Goal: Task Accomplishment & Management: Manage account settings

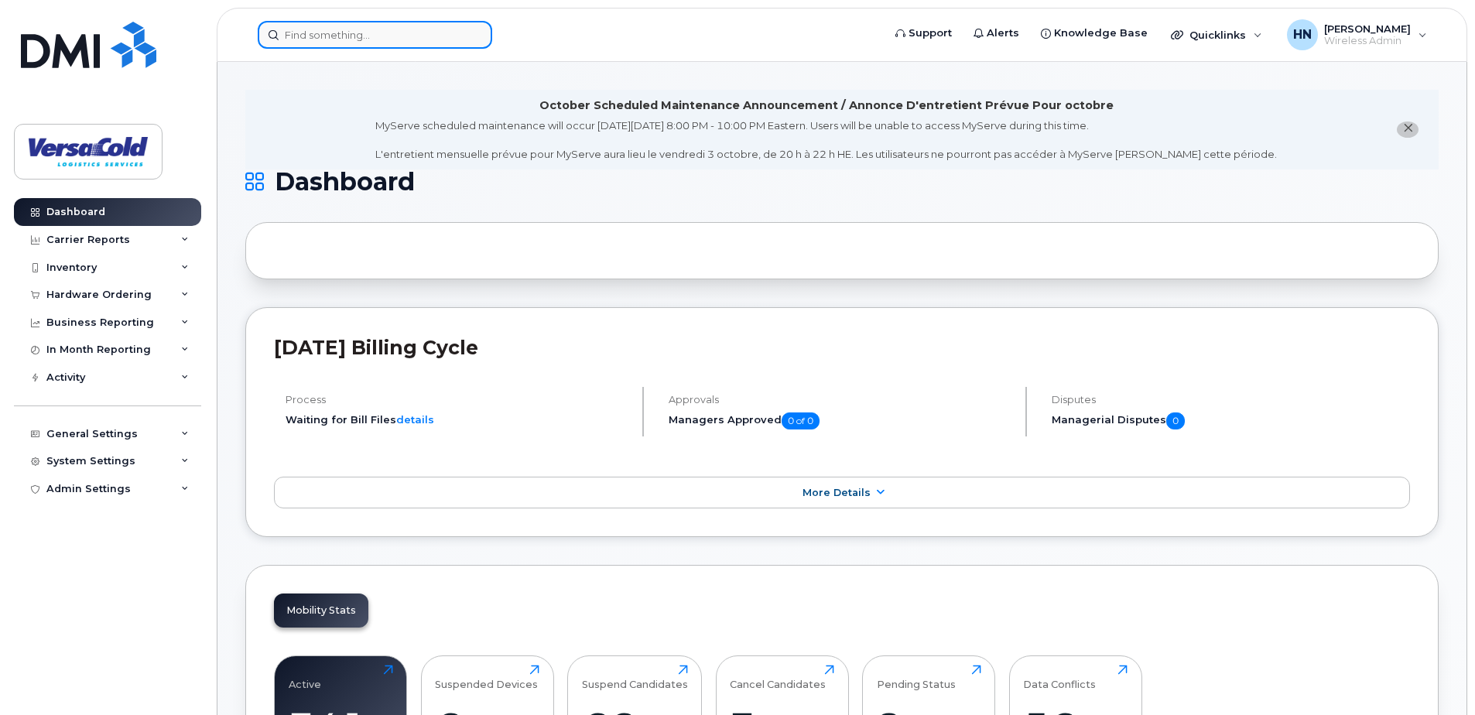
click at [352, 36] on input at bounding box center [375, 35] width 234 height 28
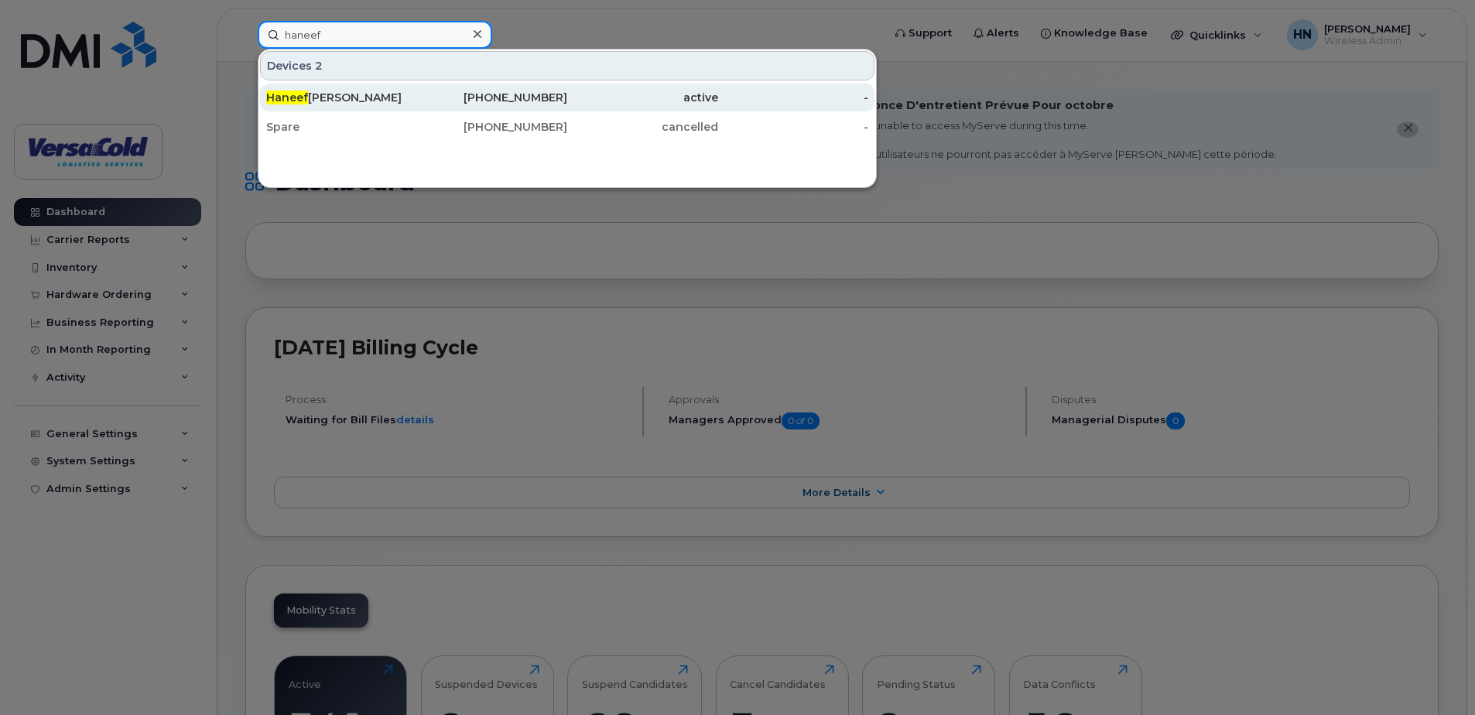
type input "haneef"
click at [334, 96] on div "Haneef Nathoo" at bounding box center [341, 97] width 151 height 15
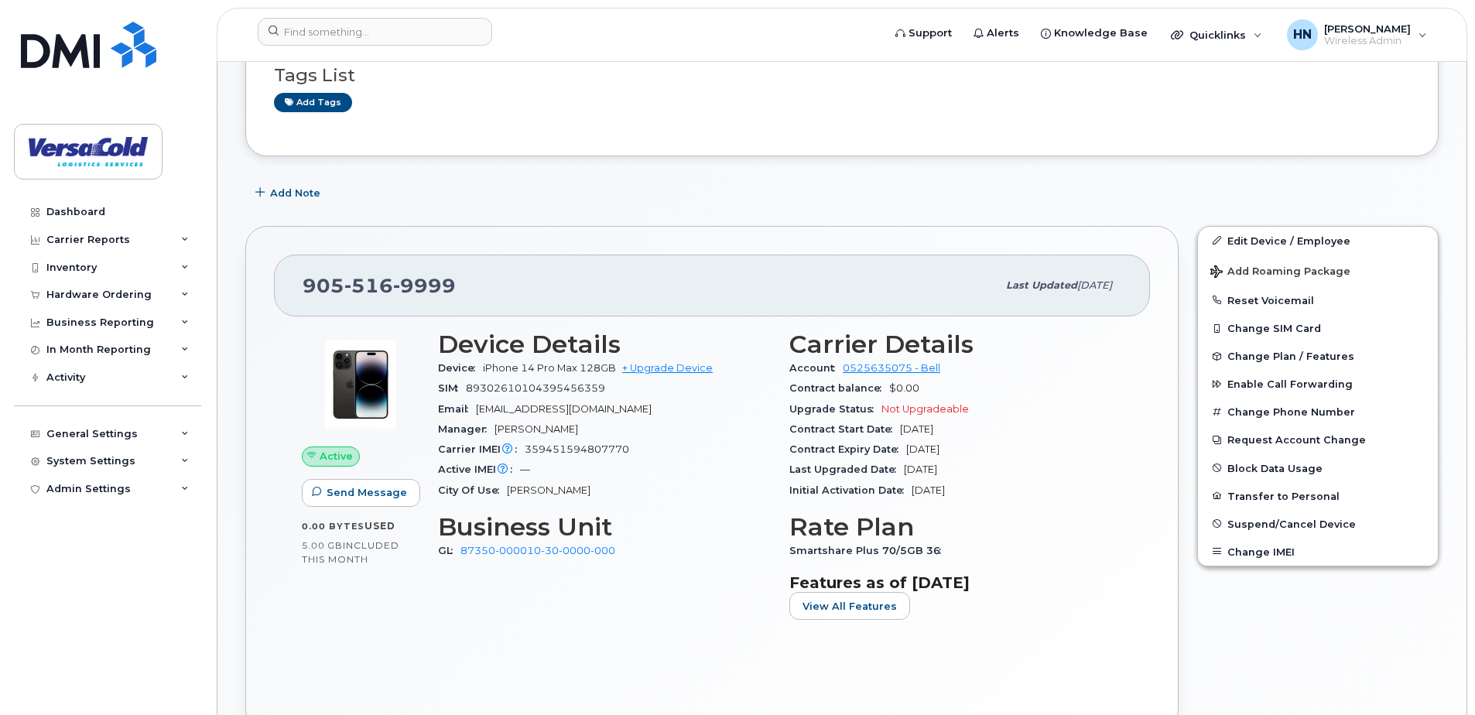
scroll to position [232, 0]
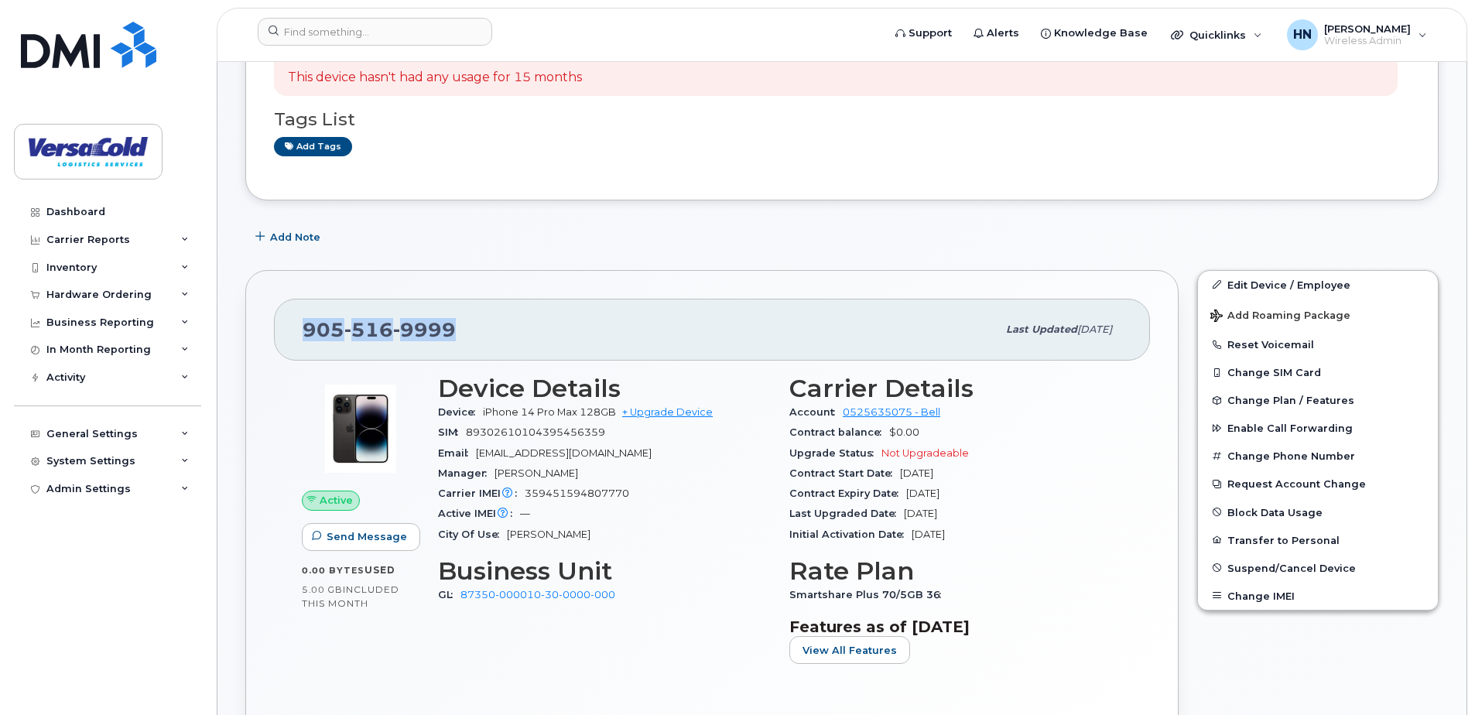
drag, startPoint x: 456, startPoint y: 331, endPoint x: 306, endPoint y: 336, distance: 149.4
click at [306, 336] on div "[PHONE_NUMBER]" at bounding box center [650, 329] width 694 height 33
drag, startPoint x: 306, startPoint y: 336, endPoint x: 488, endPoint y: 337, distance: 181.9
click at [488, 337] on div "[PHONE_NUMBER]" at bounding box center [650, 329] width 694 height 33
click at [1287, 541] on button "Transfer to Personal" at bounding box center [1318, 540] width 240 height 28
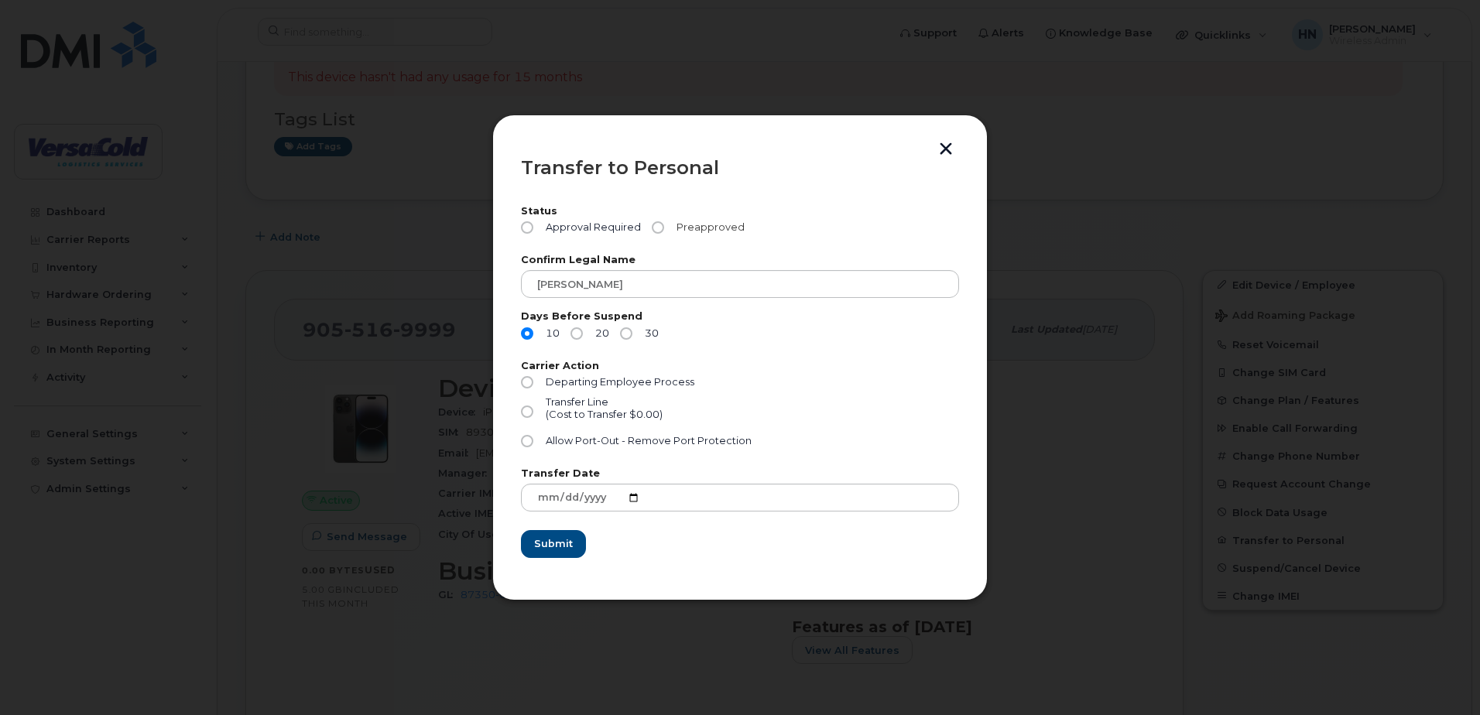
click at [657, 226] on input "Preapproved" at bounding box center [658, 227] width 12 height 12
radio input "true"
click at [577, 335] on input "20" at bounding box center [576, 333] width 12 height 12
radio input "true"
click at [633, 337] on label "30" at bounding box center [639, 333] width 39 height 12
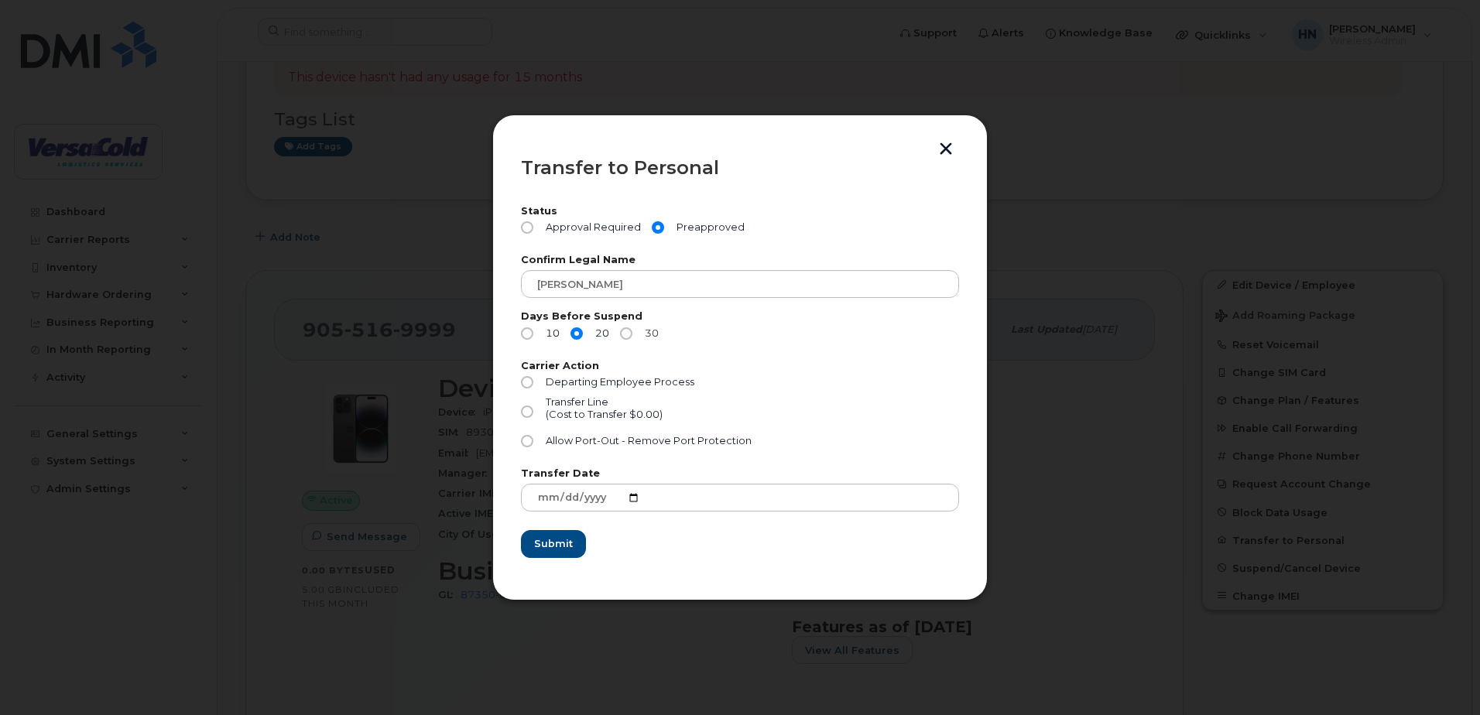
click at [632, 337] on input "30" at bounding box center [626, 333] width 12 height 12
radio input "true"
click at [528, 336] on input "10" at bounding box center [527, 333] width 12 height 12
radio input "true"
click at [525, 411] on input "Transfer Line (Cost to Transfer $0.00)" at bounding box center [527, 412] width 12 height 12
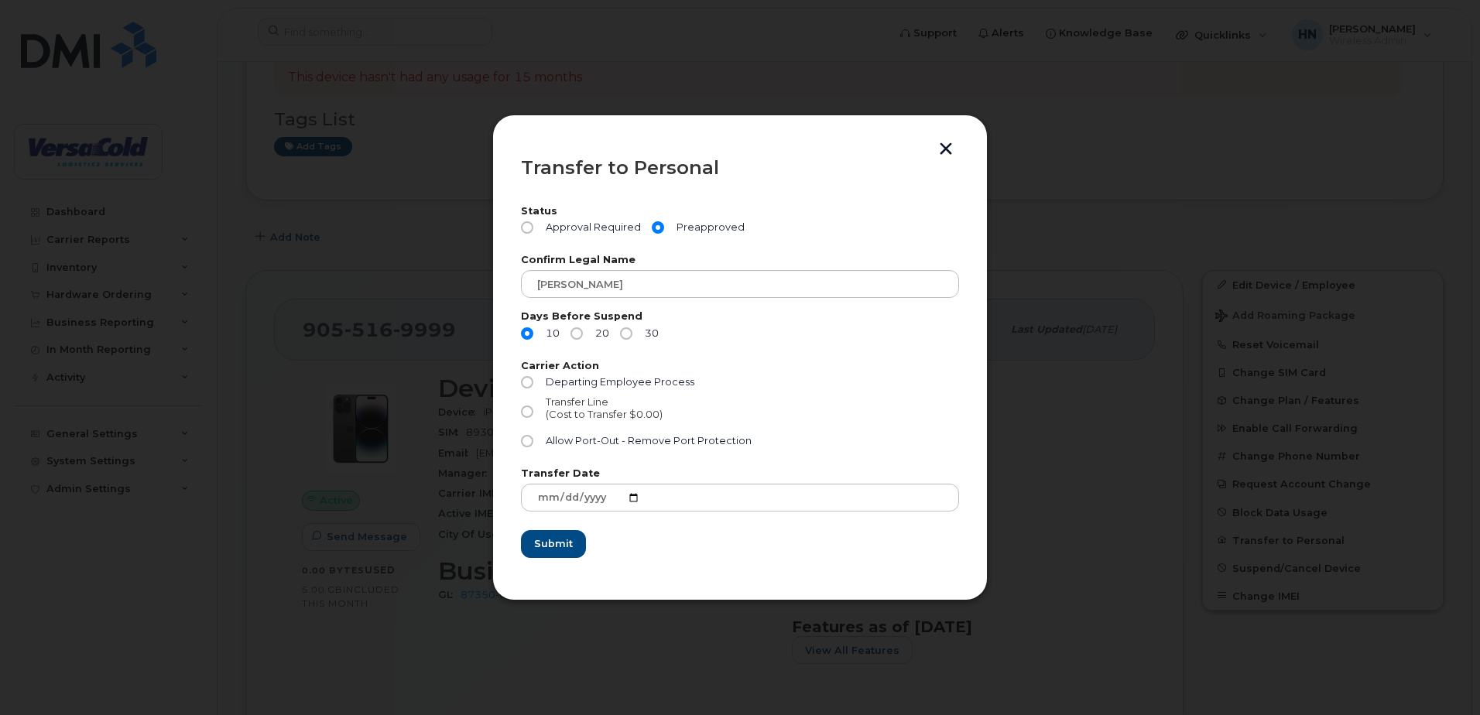
radio input "true"
click at [948, 151] on button "button" at bounding box center [945, 150] width 23 height 16
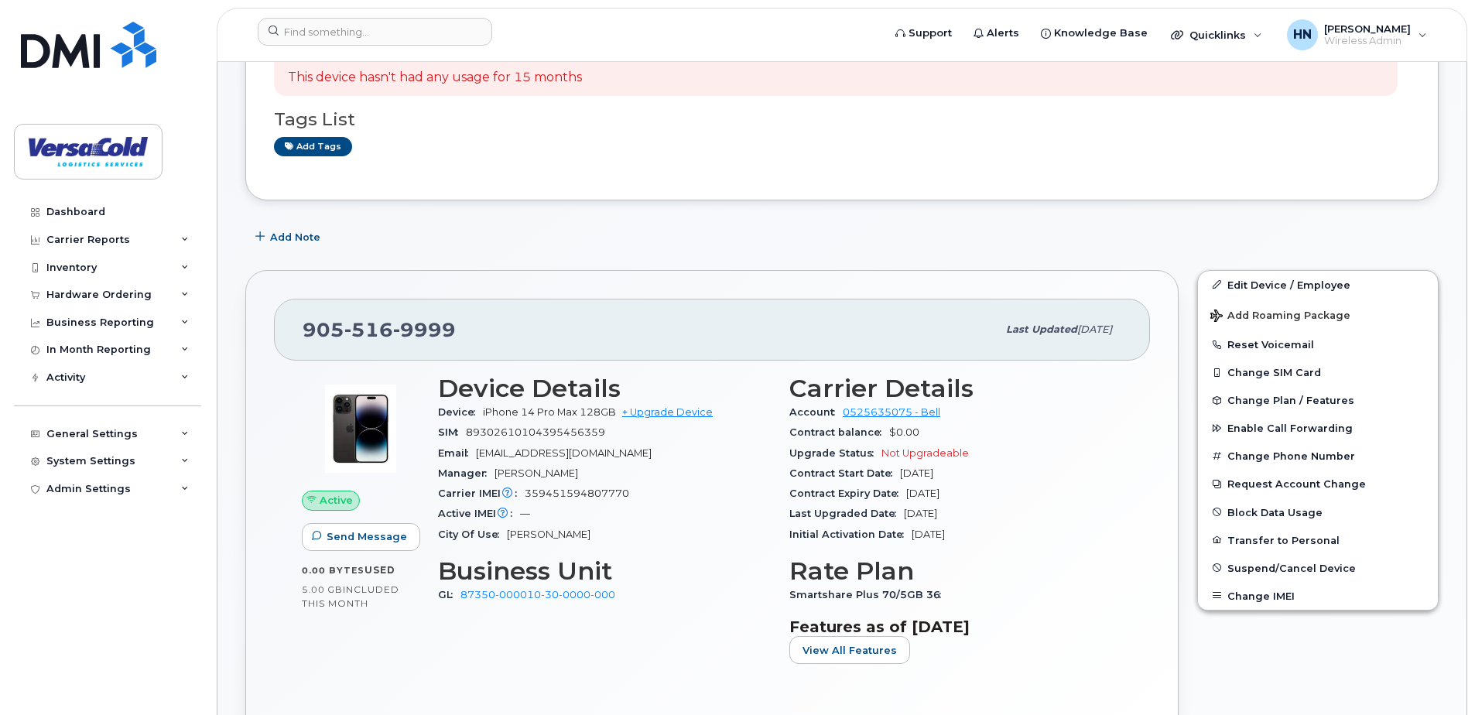
scroll to position [0, 0]
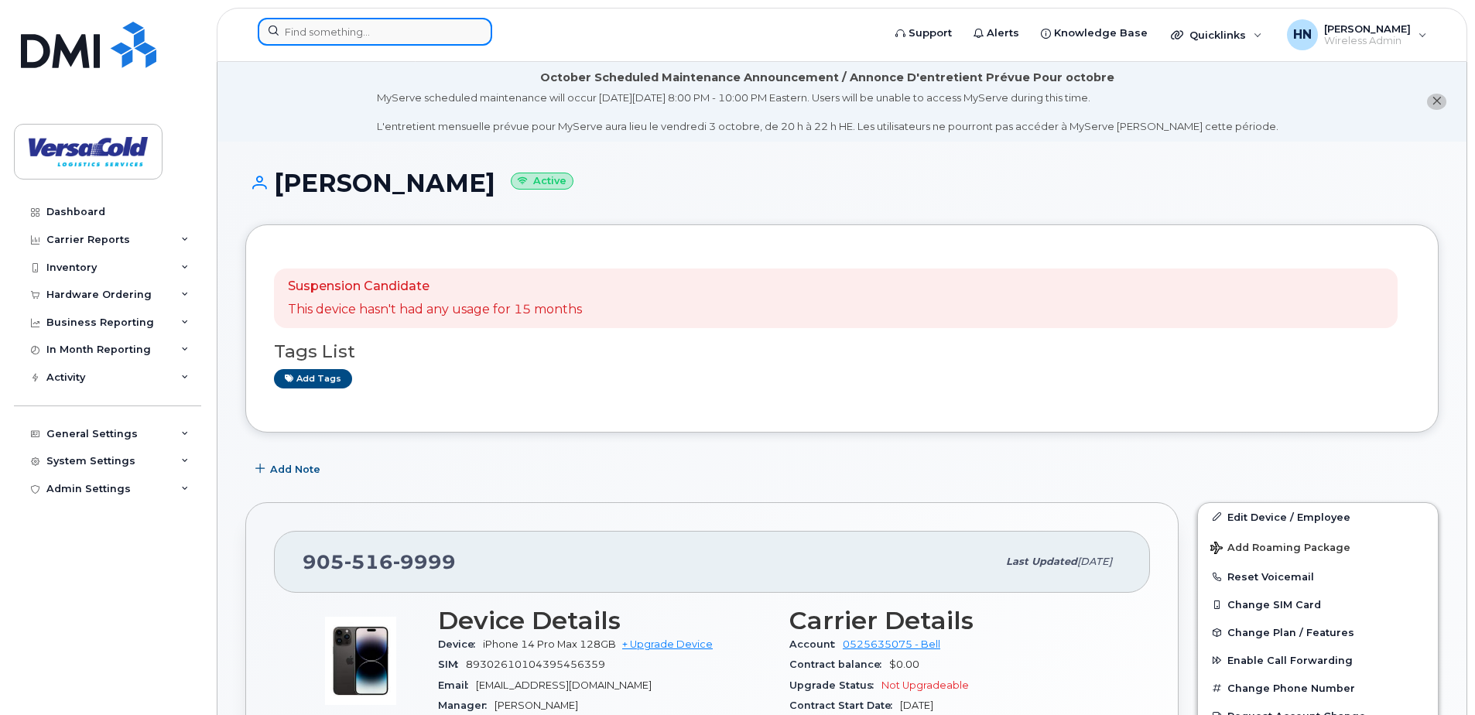
click at [360, 33] on input at bounding box center [375, 32] width 234 height 28
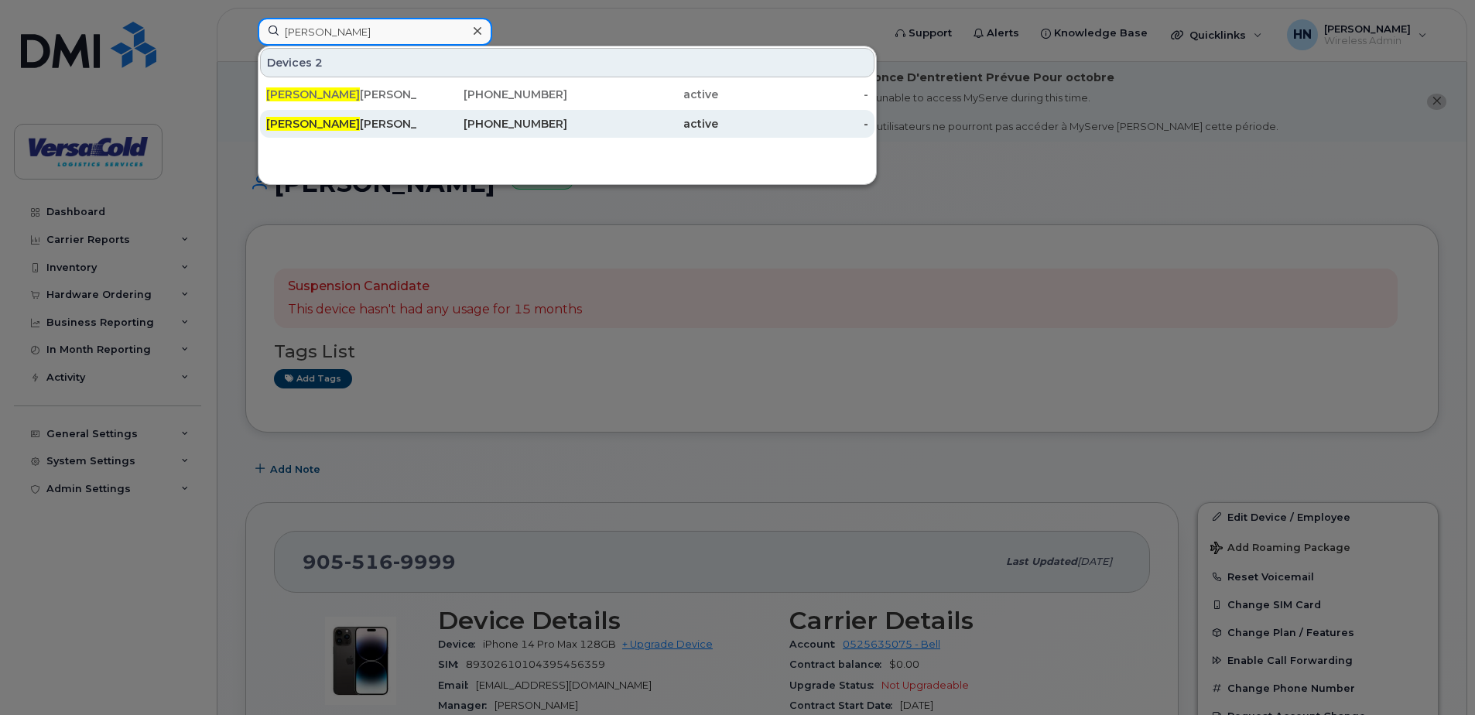
type input "tyler"
click at [498, 125] on div "905-875-7882" at bounding box center [492, 123] width 151 height 15
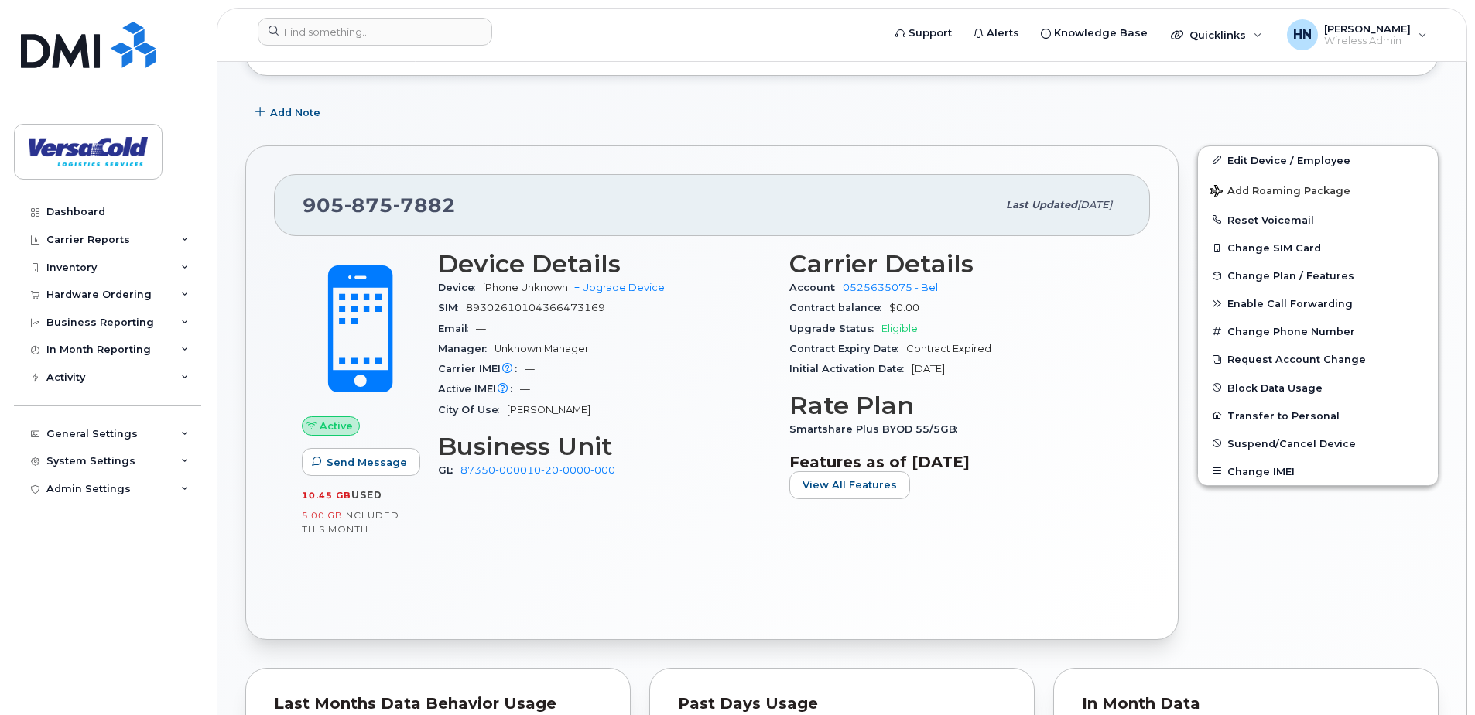
scroll to position [298, 0]
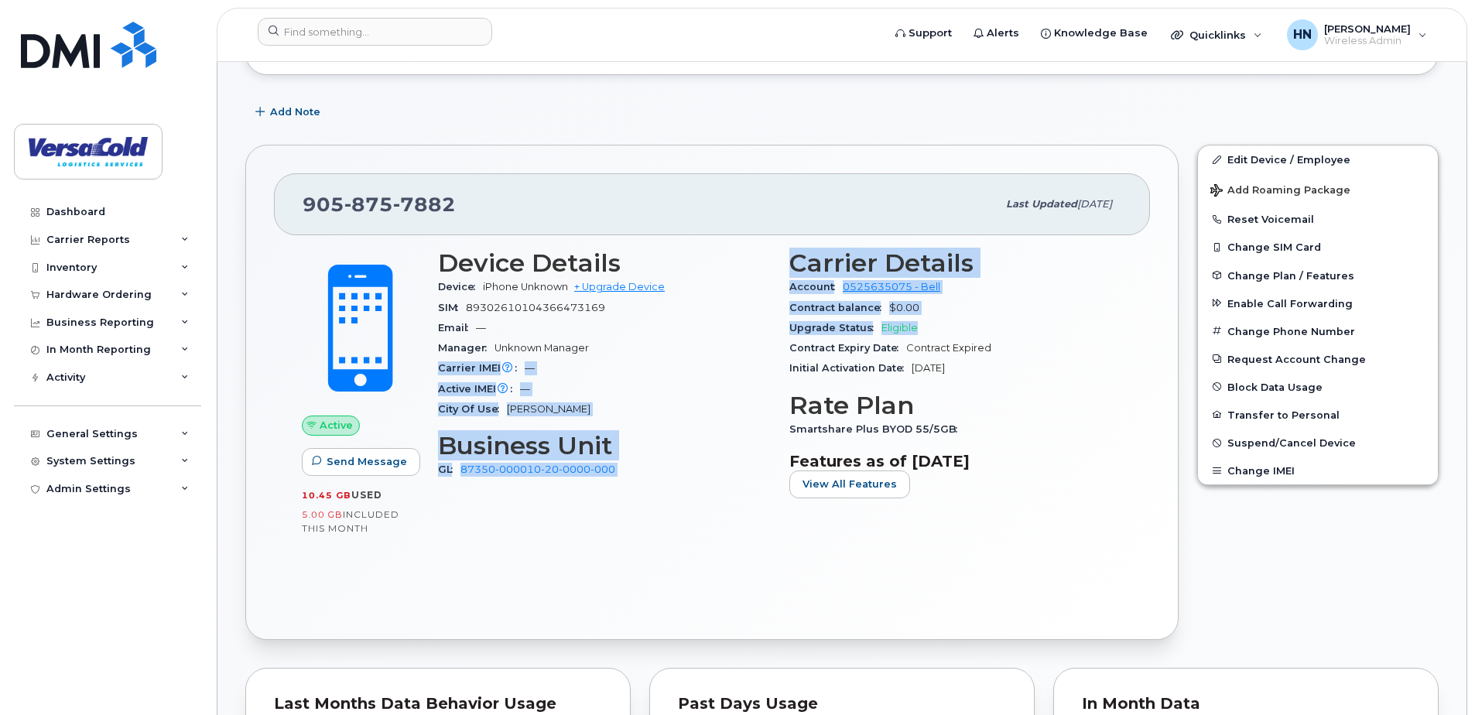
drag, startPoint x: 919, startPoint y: 328, endPoint x: 714, endPoint y: 347, distance: 205.2
click at [713, 344] on div "Device Details Device iPhone Unknown + Upgrade Device SIM 89302610104366473169 …" at bounding box center [780, 380] width 703 height 280
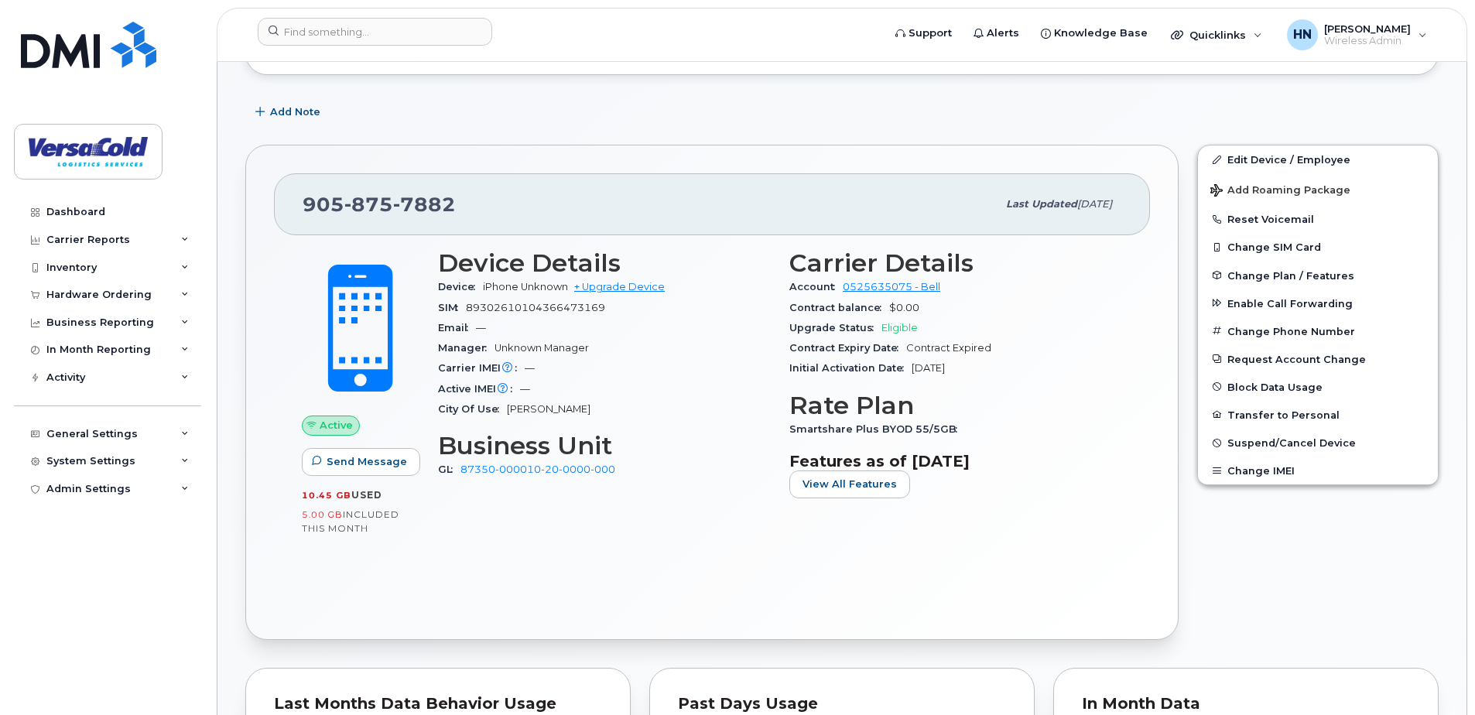
click at [1011, 392] on h3 "Rate Plan" at bounding box center [955, 406] width 333 height 28
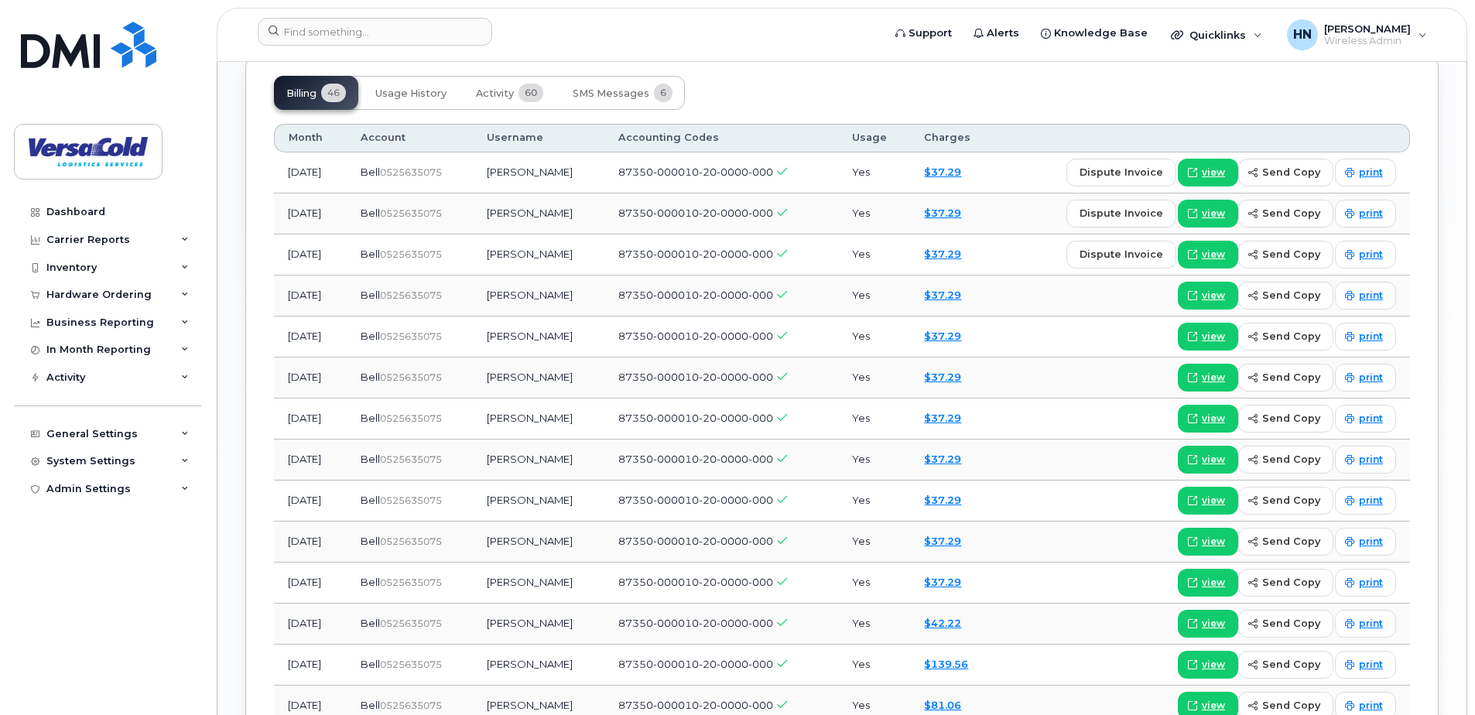
scroll to position [1227, 0]
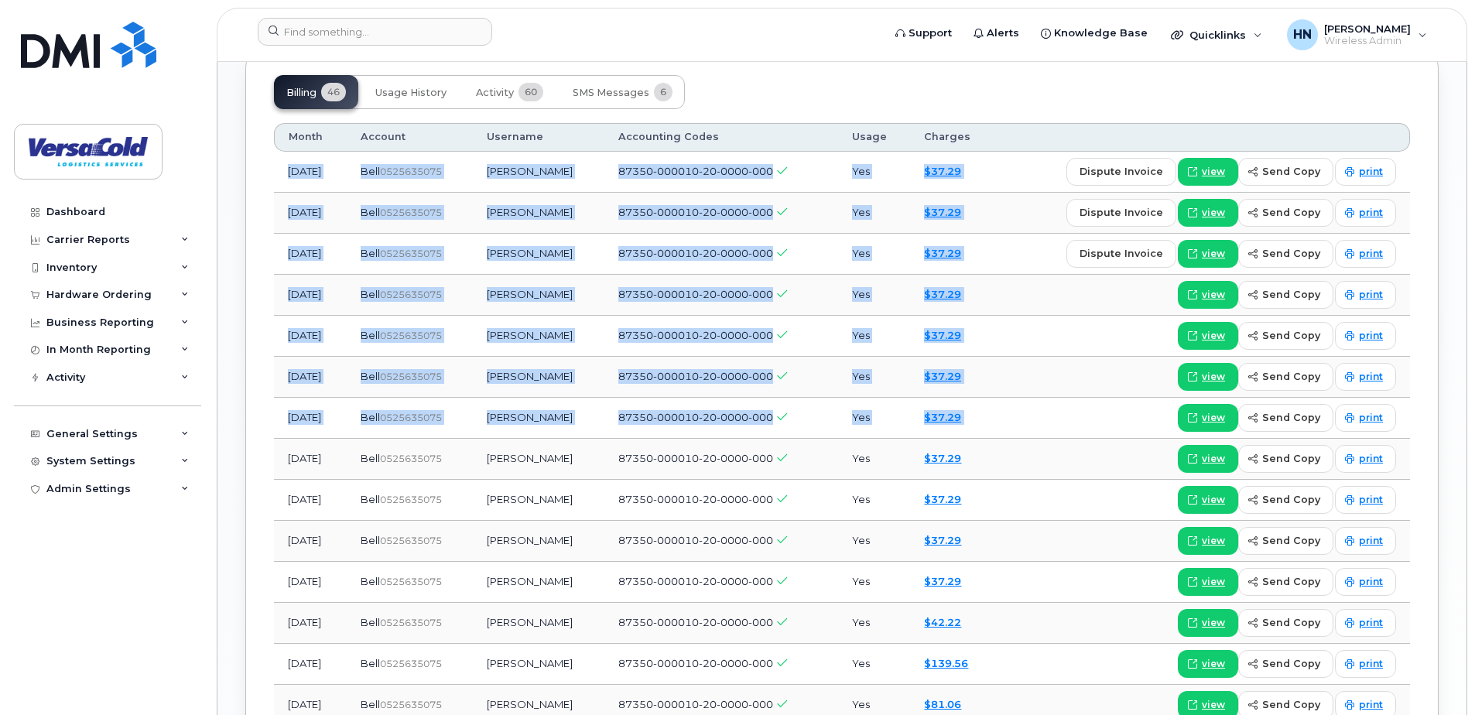
drag, startPoint x: 285, startPoint y: 173, endPoint x: 1025, endPoint y: 422, distance: 780.5
click at [1025, 422] on tbody "Sep 2025 Bell  0525635075 Tyler Clement 87350-000010-20-0000-000 Yes $37.29 dis…" at bounding box center [842, 691] width 1136 height 1078
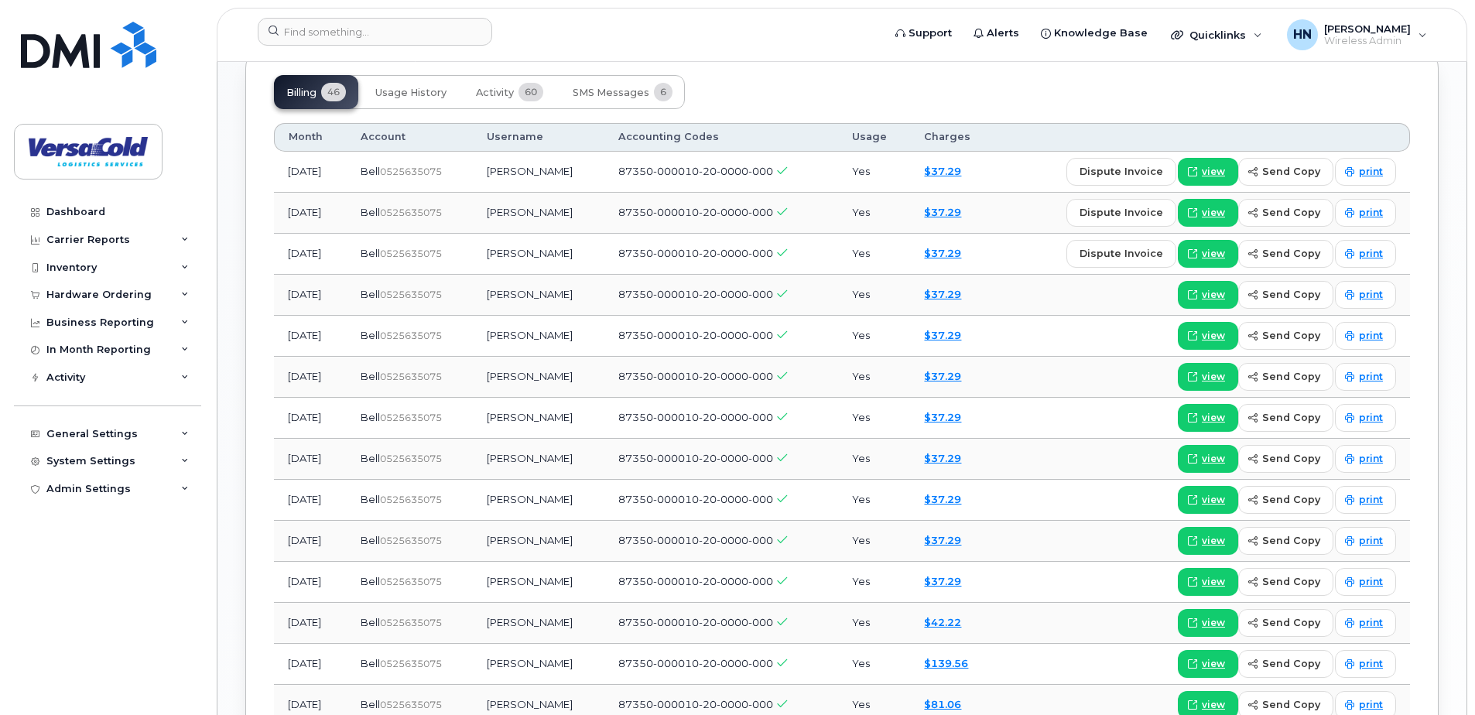
click at [841, 94] on div "Billing 46 Usage History Activity 60 SMS Messages 6" at bounding box center [842, 92] width 1136 height 34
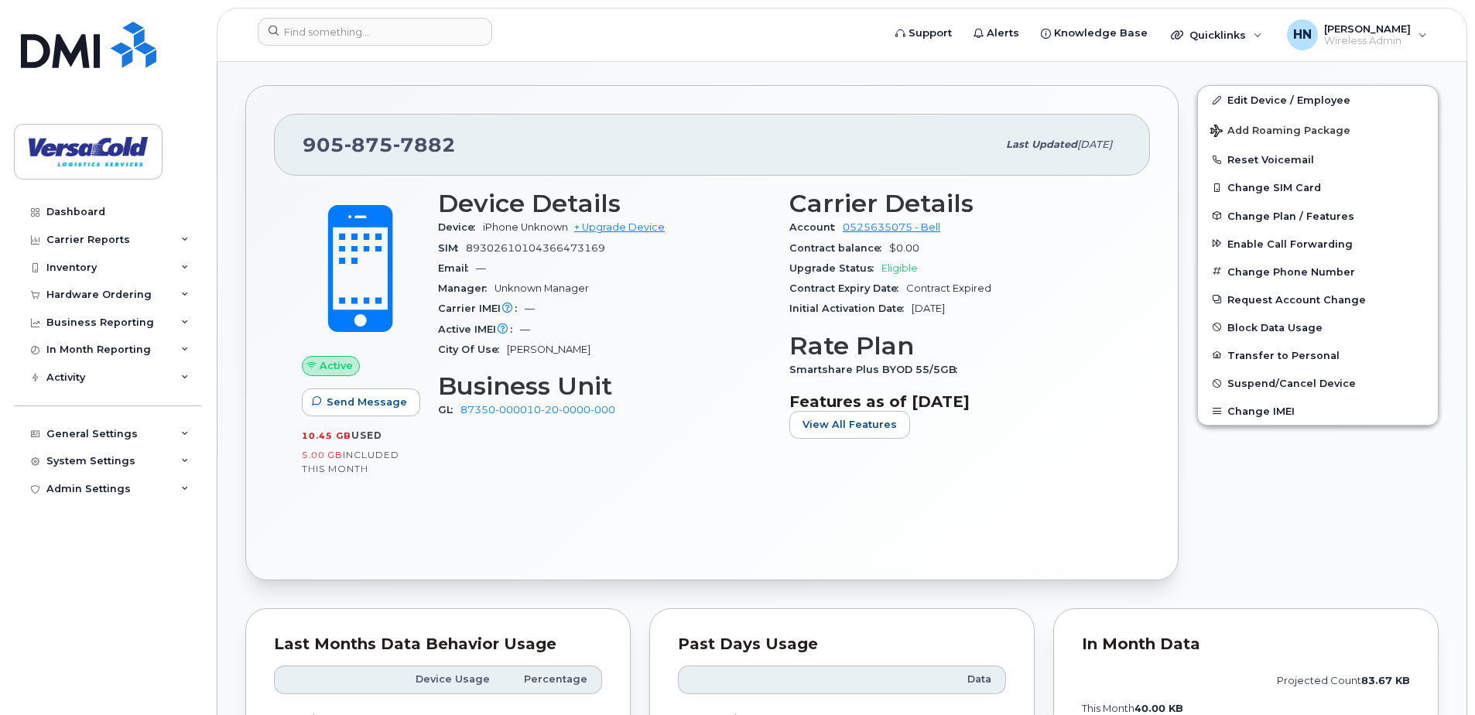
scroll to position [298, 0]
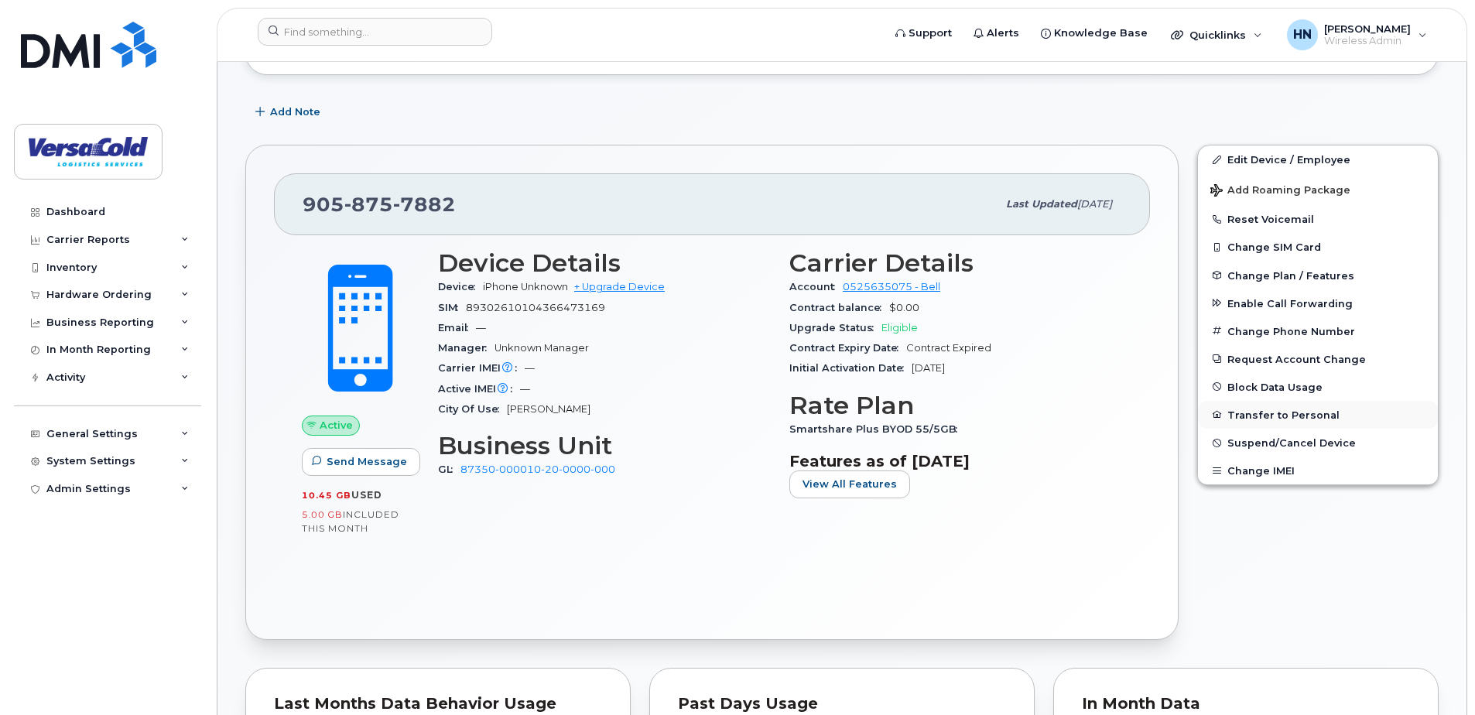
click at [1265, 416] on button "Transfer to Personal" at bounding box center [1318, 415] width 240 height 28
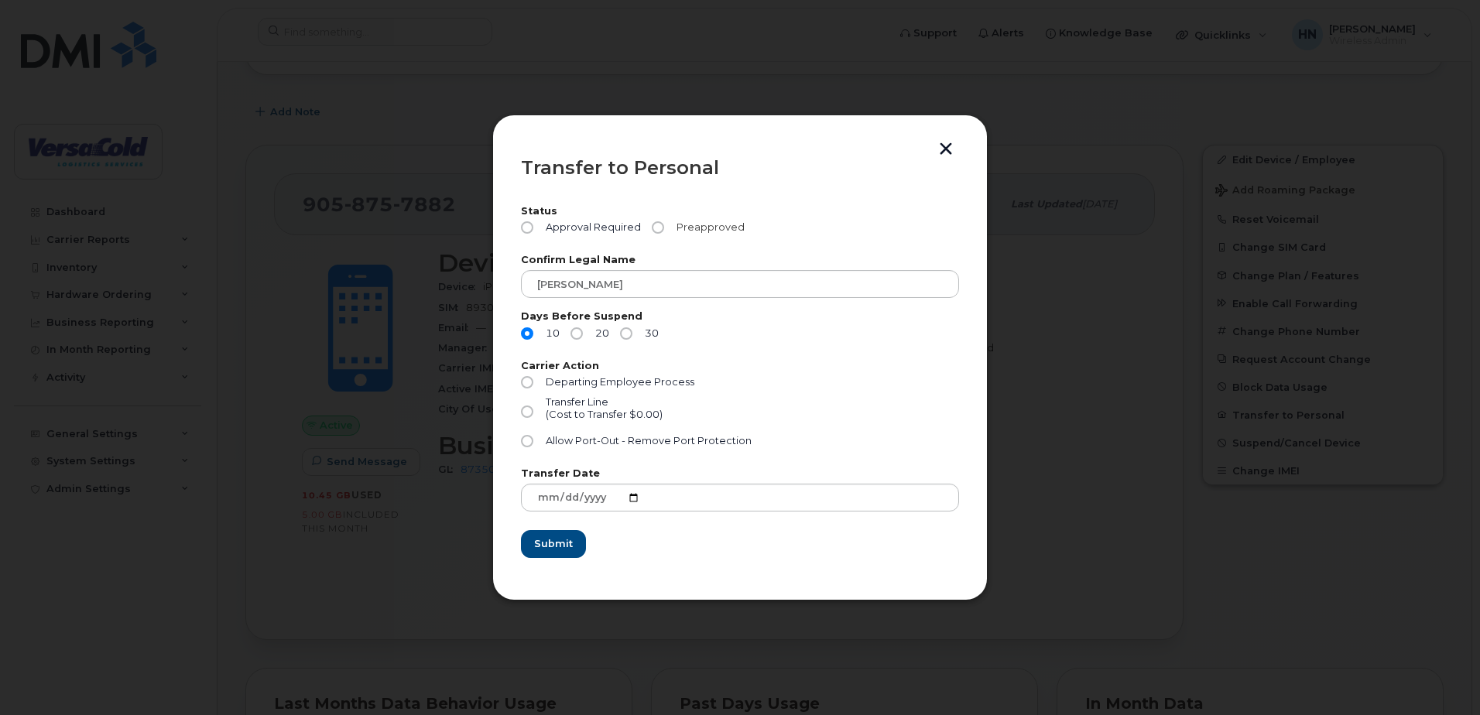
click at [655, 228] on input "Preapproved" at bounding box center [658, 227] width 12 height 12
radio input "true"
click at [523, 330] on input "10" at bounding box center [527, 333] width 12 height 12
drag, startPoint x: 635, startPoint y: 315, endPoint x: 521, endPoint y: 317, distance: 114.6
click at [521, 317] on label "Days Before Suspend" at bounding box center [740, 317] width 438 height 10
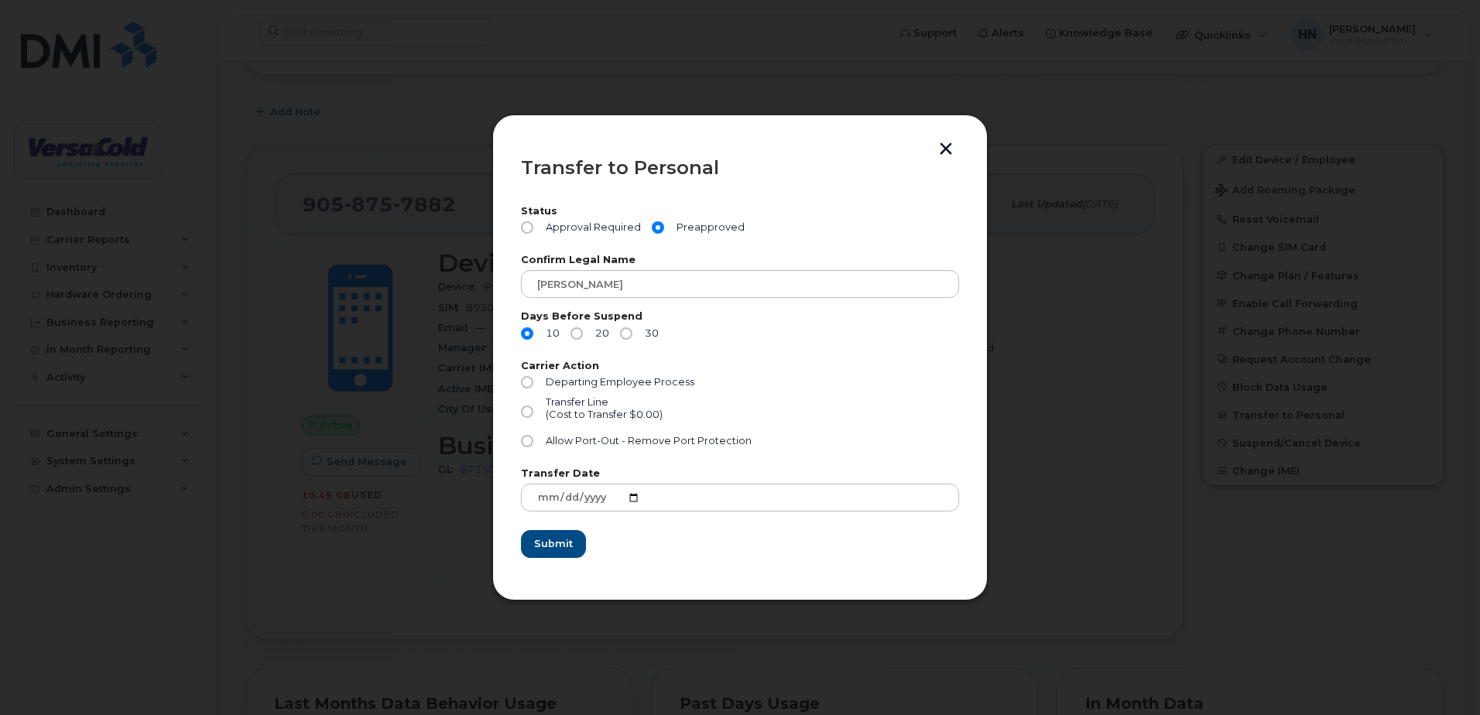
click at [871, 399] on div "Transfer Line (Cost to Transfer $0.00)" at bounding box center [740, 415] width 438 height 39
click at [521, 382] on input "Departing Employee Process" at bounding box center [527, 382] width 12 height 12
radio input "true"
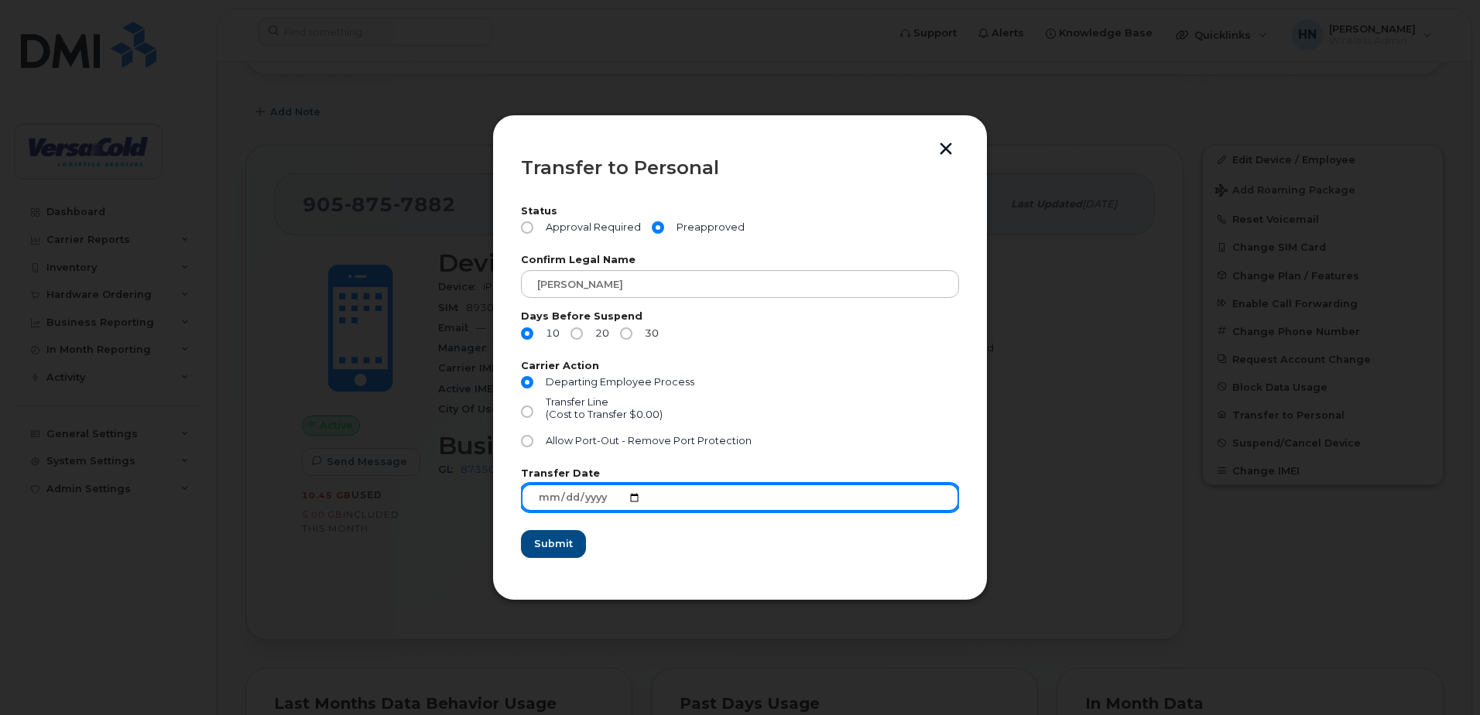
click at [635, 502] on input "2025-09-24" at bounding box center [740, 498] width 438 height 28
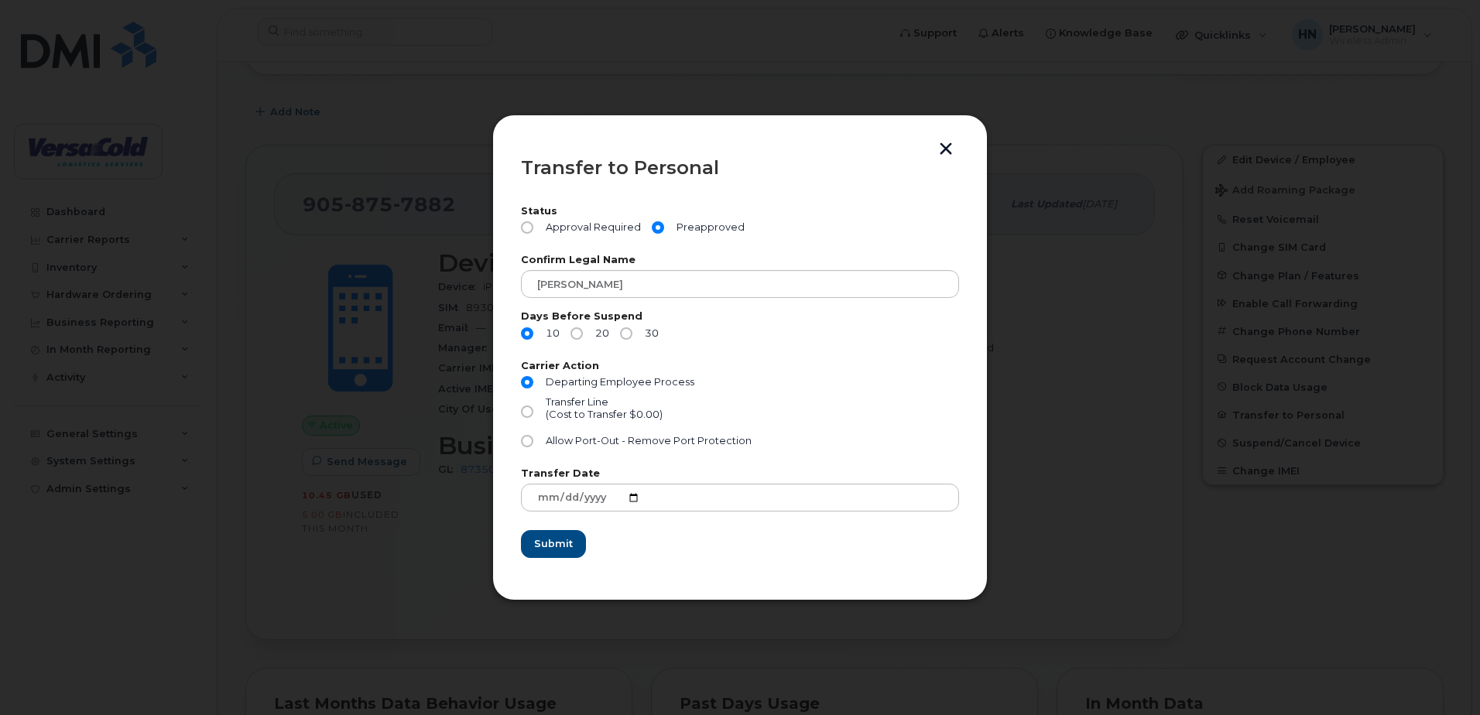
click at [703, 525] on form "Status Approval Required Preapproved Confirm Legal Name Tyler Clement Days Befo…" at bounding box center [740, 382] width 438 height 351
click at [947, 139] on div "Transfer to Personal Status Approval Required Preapproved Confirm Legal Name Ty…" at bounding box center [739, 358] width 495 height 486
click at [945, 147] on button "button" at bounding box center [945, 150] width 23 height 16
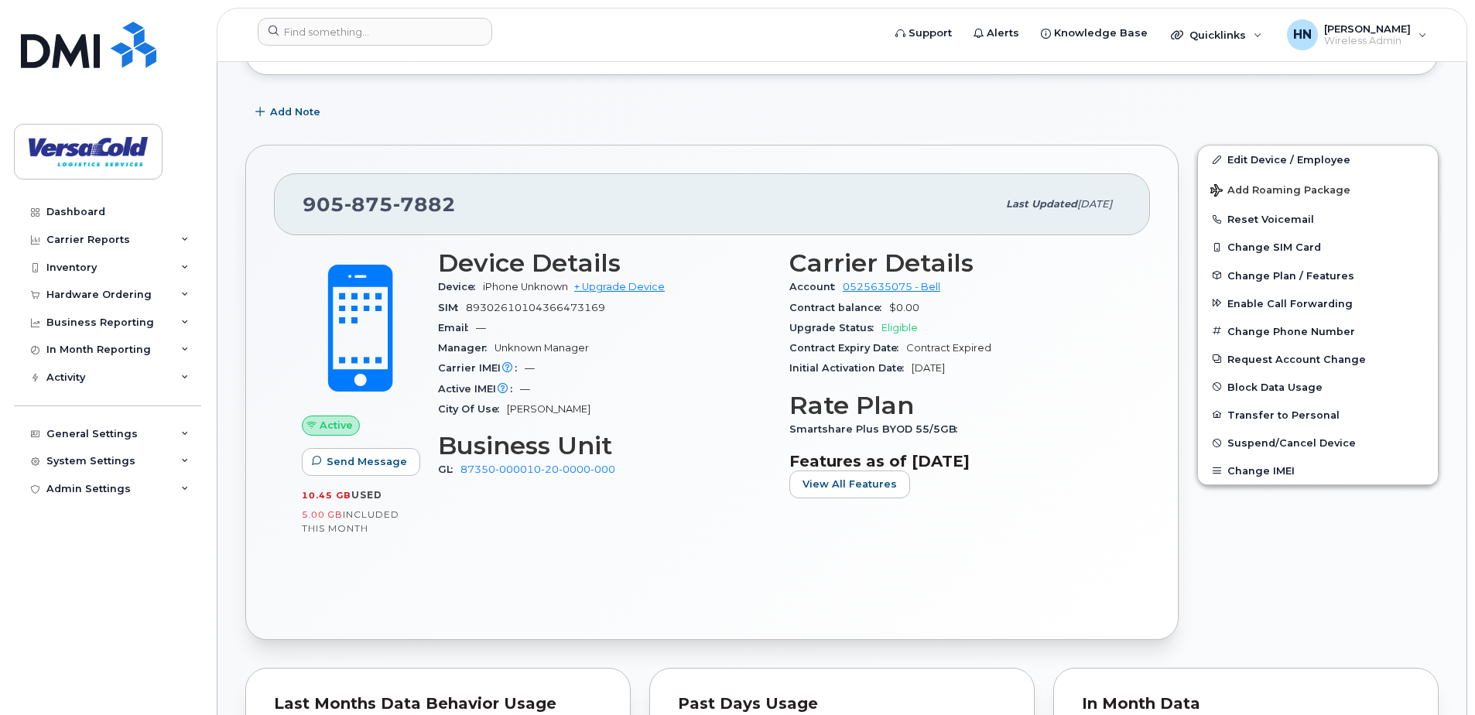
click at [1104, 419] on div "Smartshare Plus BYOD 55/5GB" at bounding box center [955, 429] width 333 height 20
click at [392, 33] on input at bounding box center [375, 32] width 234 height 28
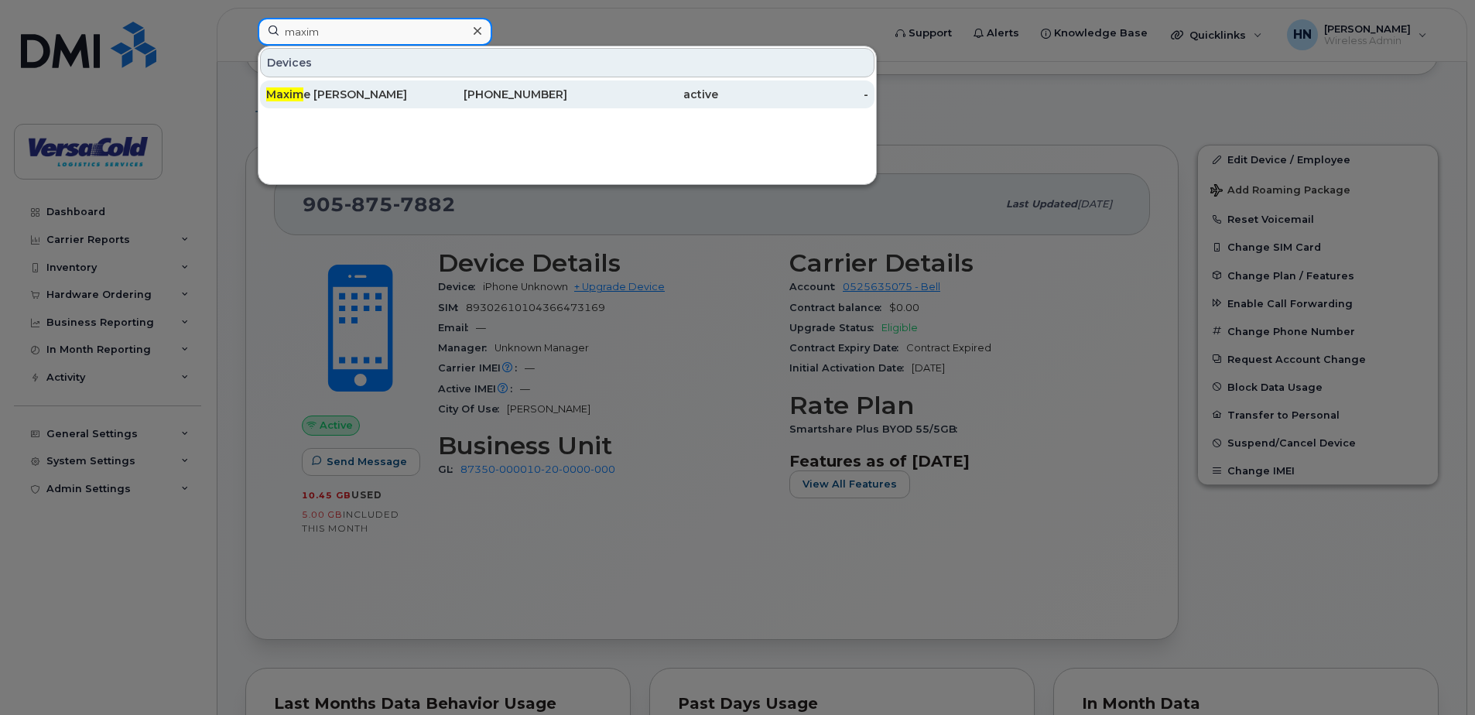
type input "maxim"
click at [352, 93] on div "Maxim e Charlebois" at bounding box center [341, 94] width 151 height 15
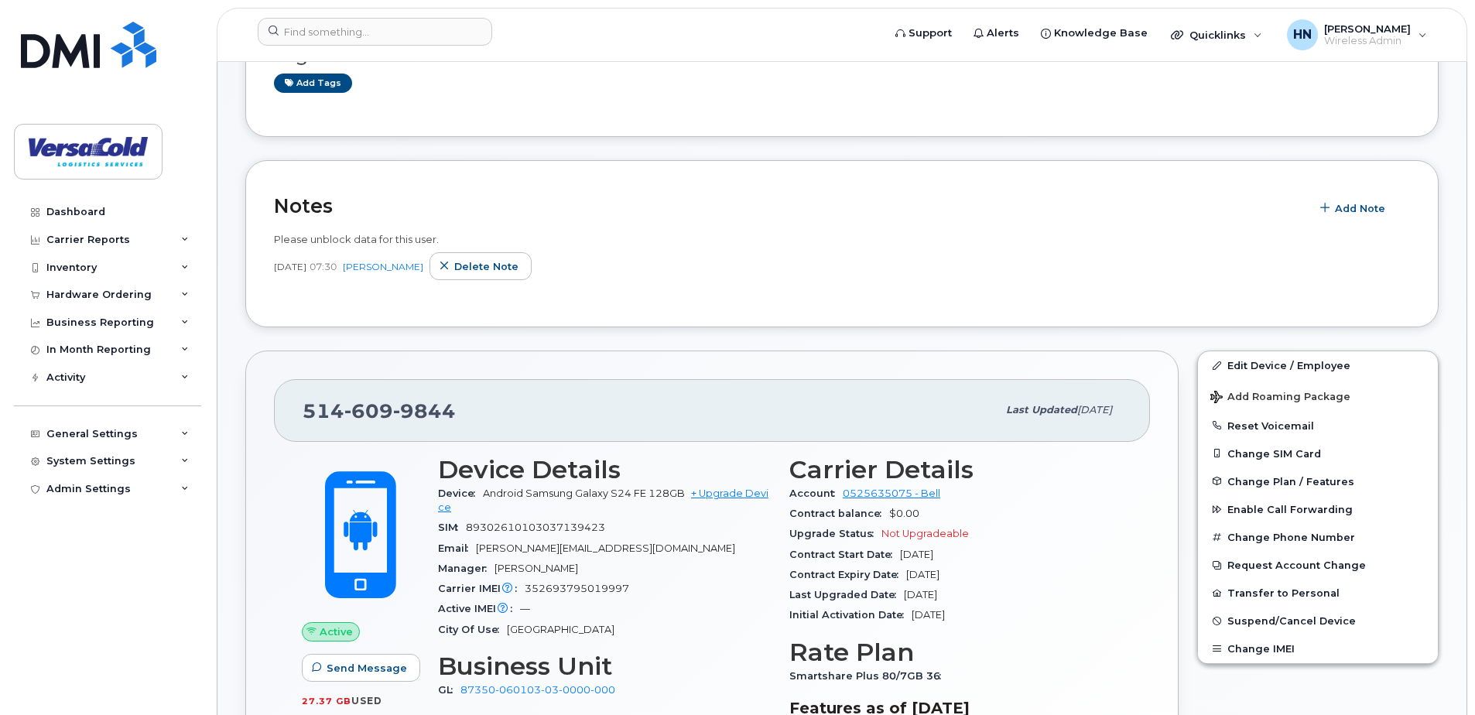
scroll to position [312, 0]
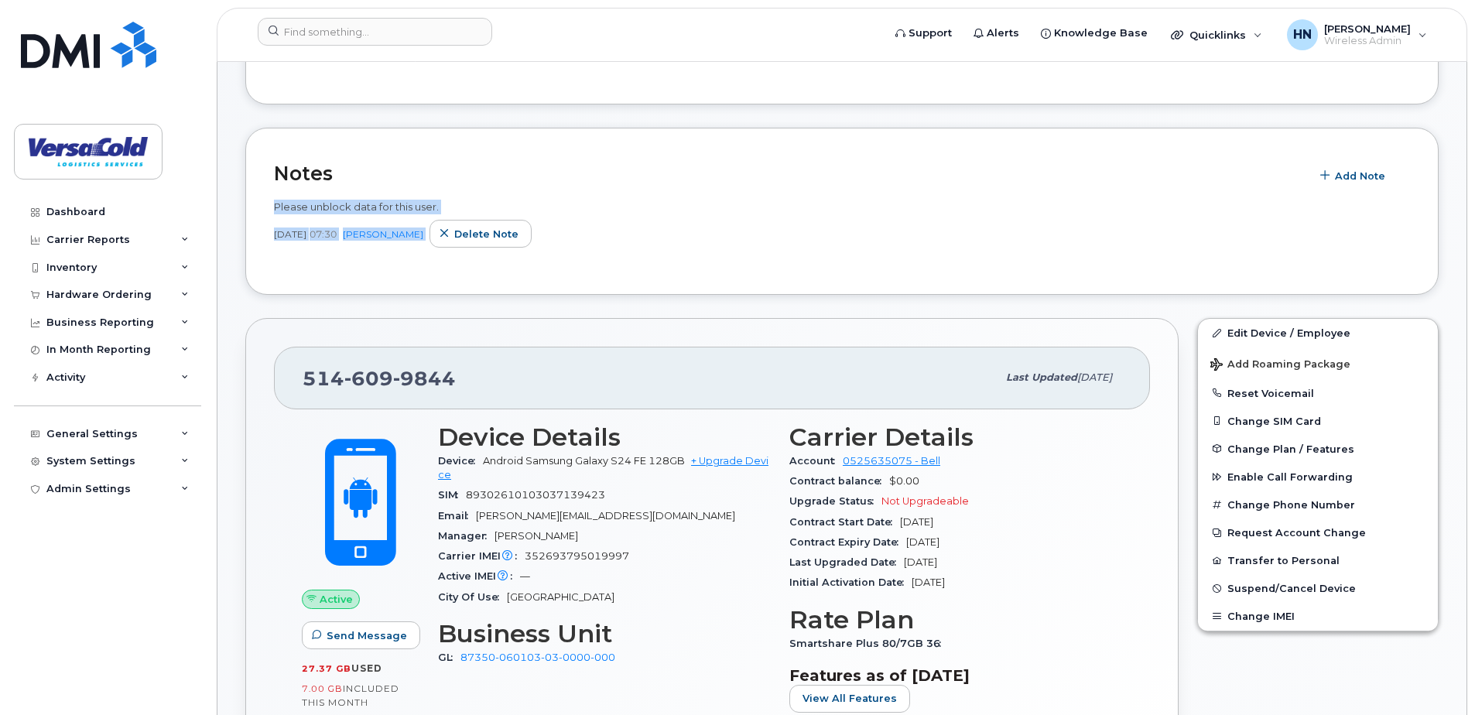
drag, startPoint x: 272, startPoint y: 206, endPoint x: 570, endPoint y: 242, distance: 300.2
click at [570, 242] on div "Notes Add Note Please unblock data for this user. Sep 08, 2025 07:30 Haneef Nat…" at bounding box center [841, 212] width 1193 height 168
click at [1006, 214] on div "Please unblock data for this user. Sep 08, 2025 07:30 Haneef Nathoo Delete note" at bounding box center [842, 224] width 1136 height 49
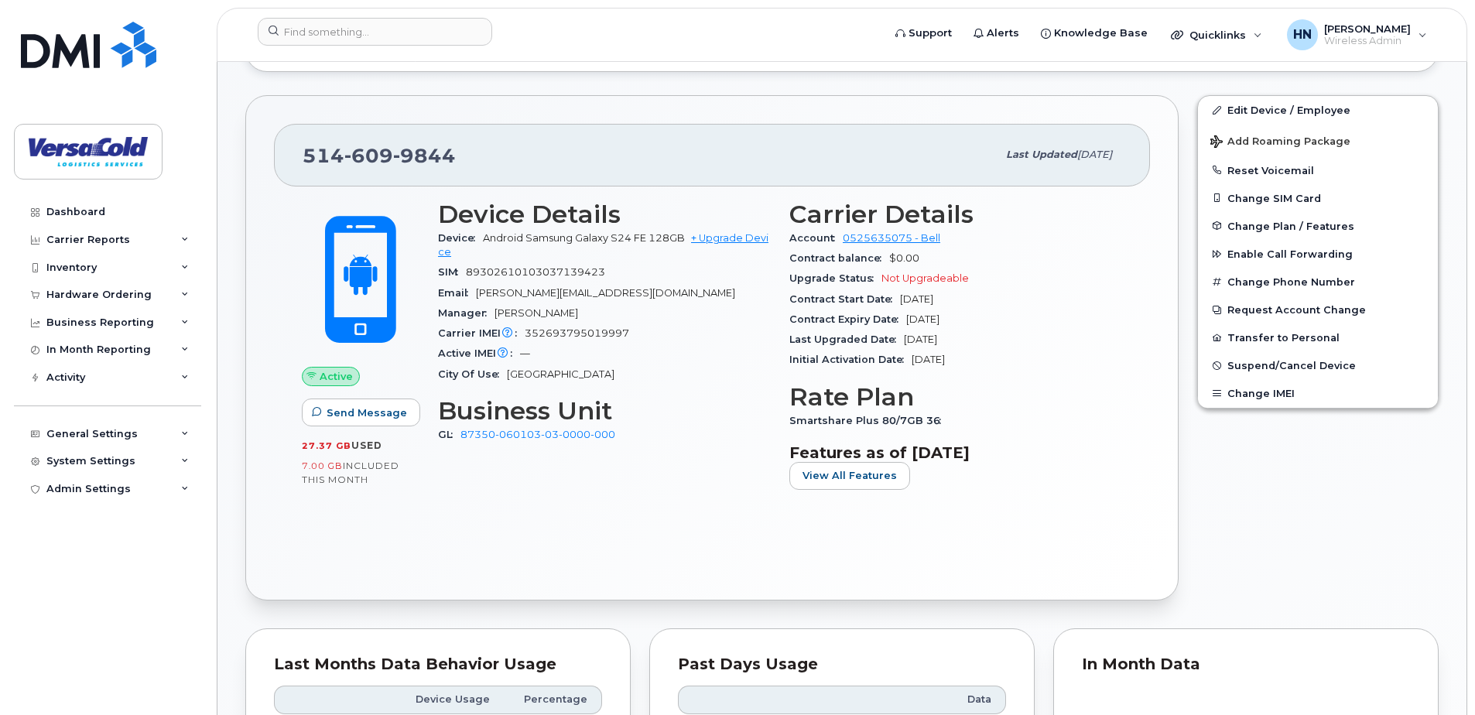
scroll to position [544, 0]
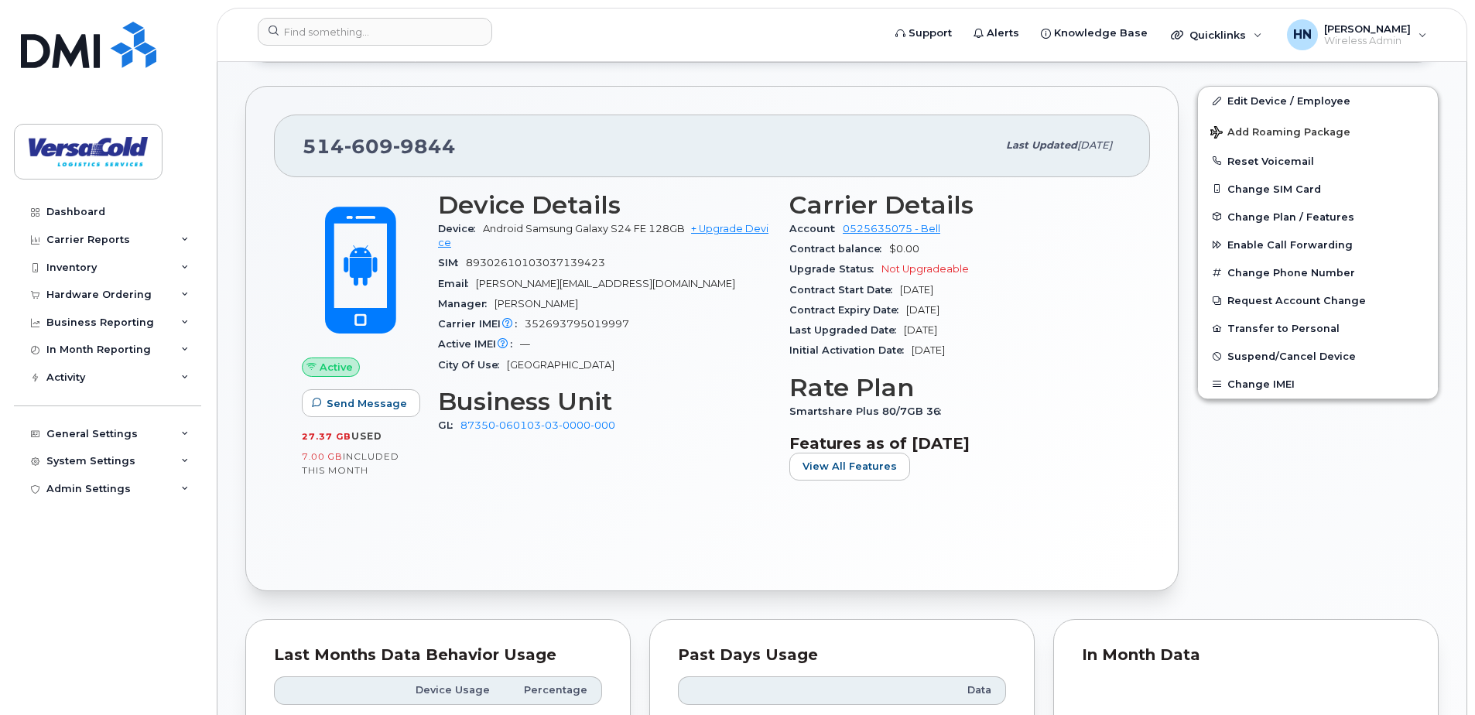
drag, startPoint x: 378, startPoint y: 436, endPoint x: 301, endPoint y: 440, distance: 77.5
click at [301, 440] on div "Active Send Message 27.37 GB  used 7.00 GB  included this month" at bounding box center [361, 342] width 136 height 320
click at [705, 502] on div "Active Send Message 27.37 GB  used 7.00 GB  included this month Device Details …" at bounding box center [712, 369] width 876 height 385
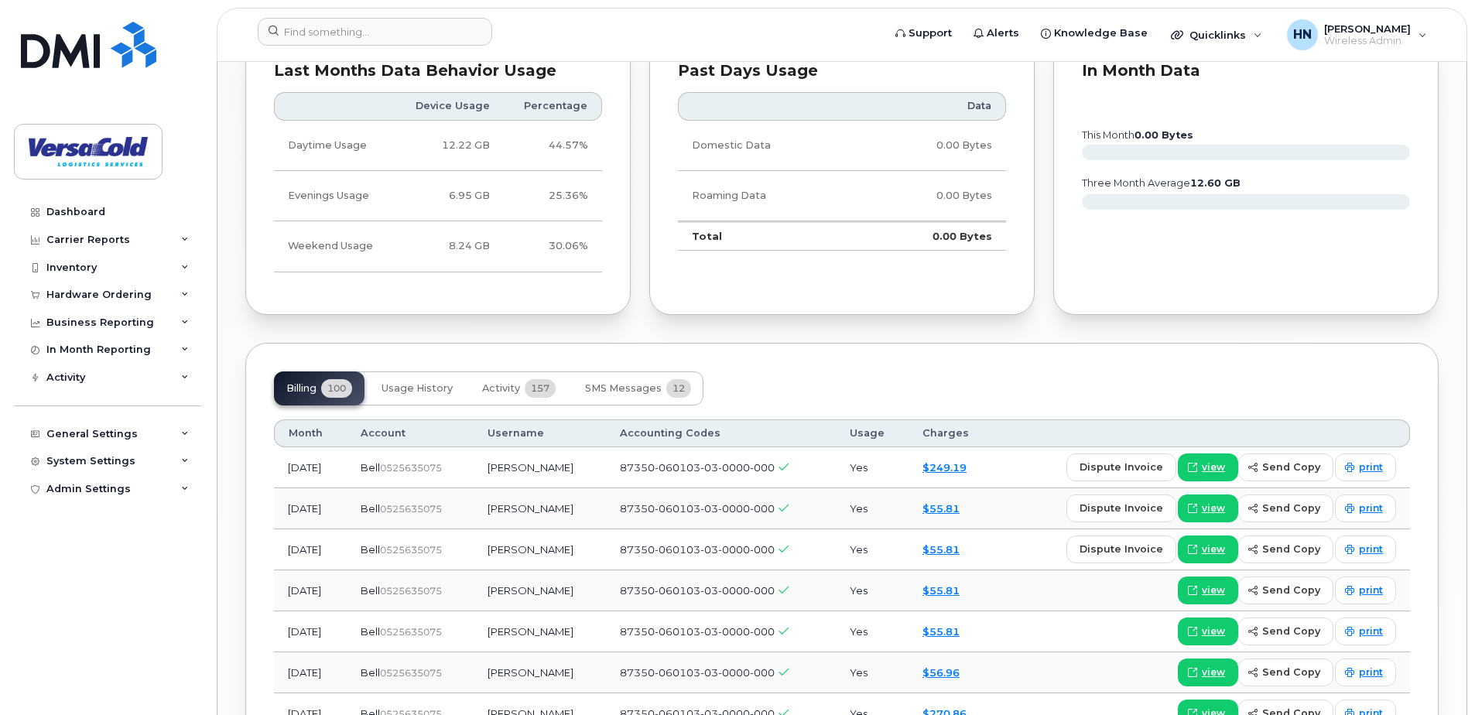
scroll to position [1163, 0]
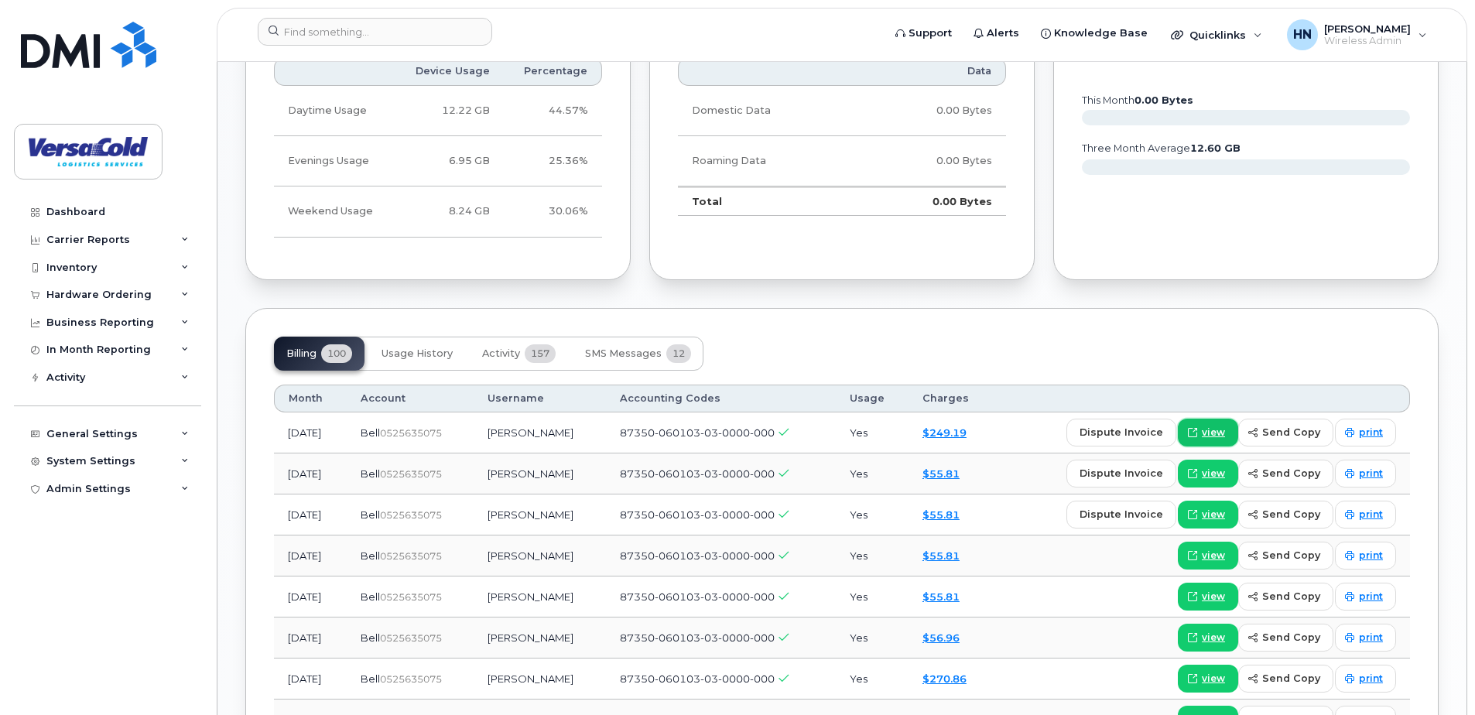
click at [1224, 434] on span "view" at bounding box center [1213, 433] width 23 height 14
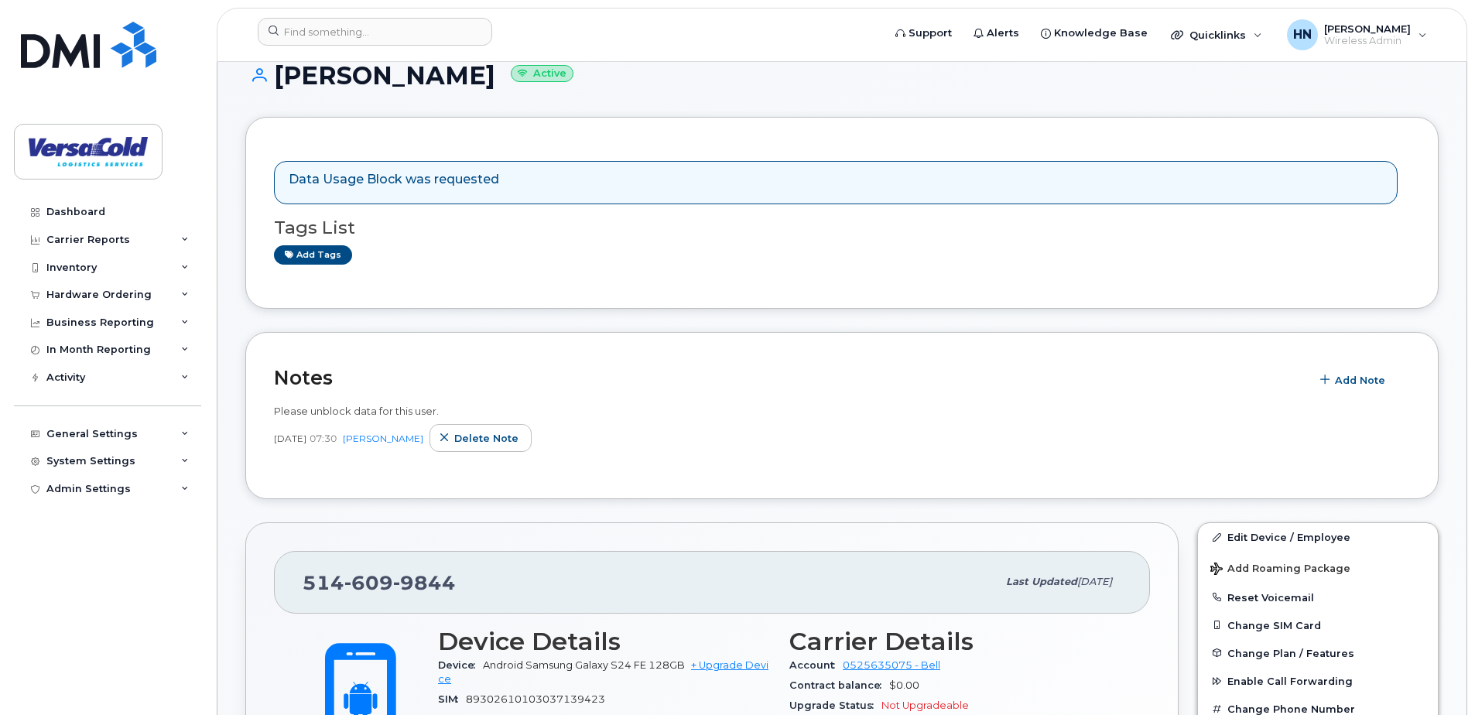
scroll to position [80, 0]
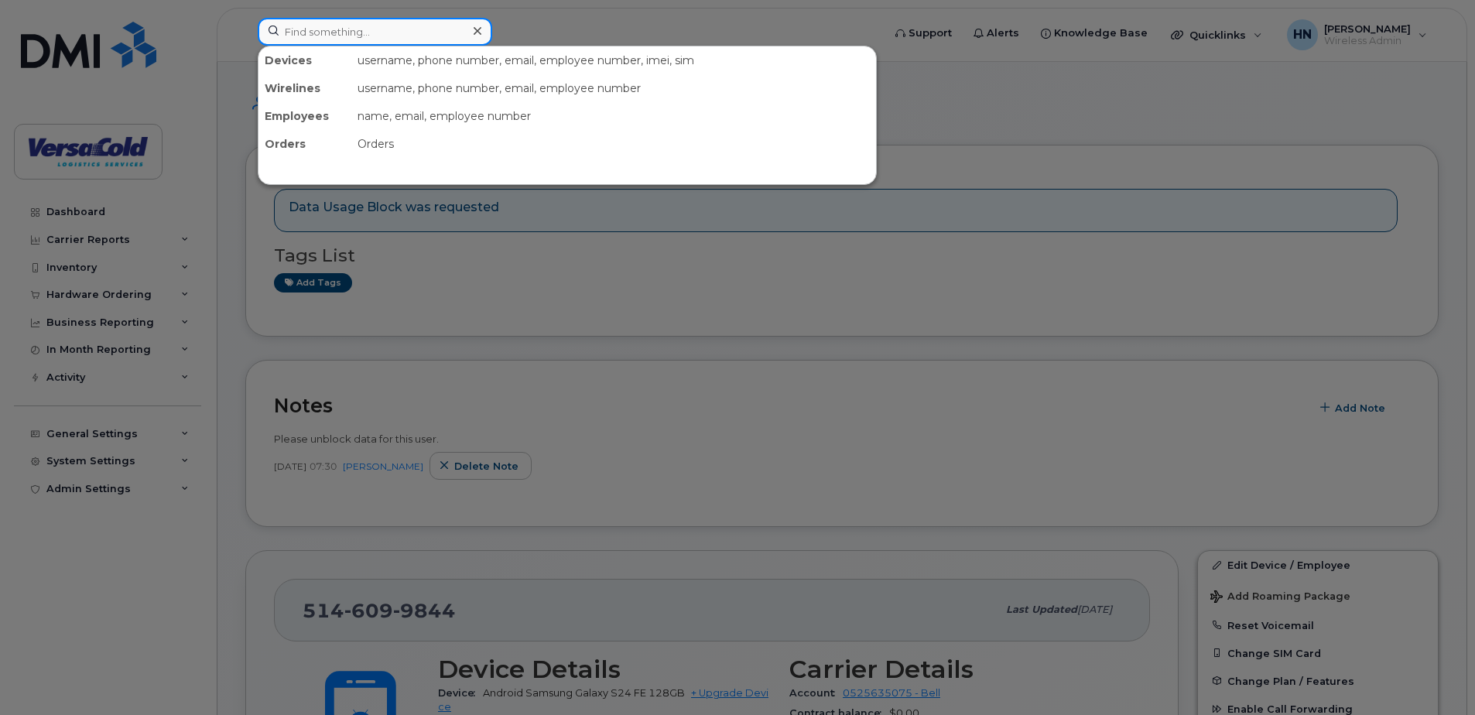
click at [359, 30] on input at bounding box center [375, 32] width 234 height 28
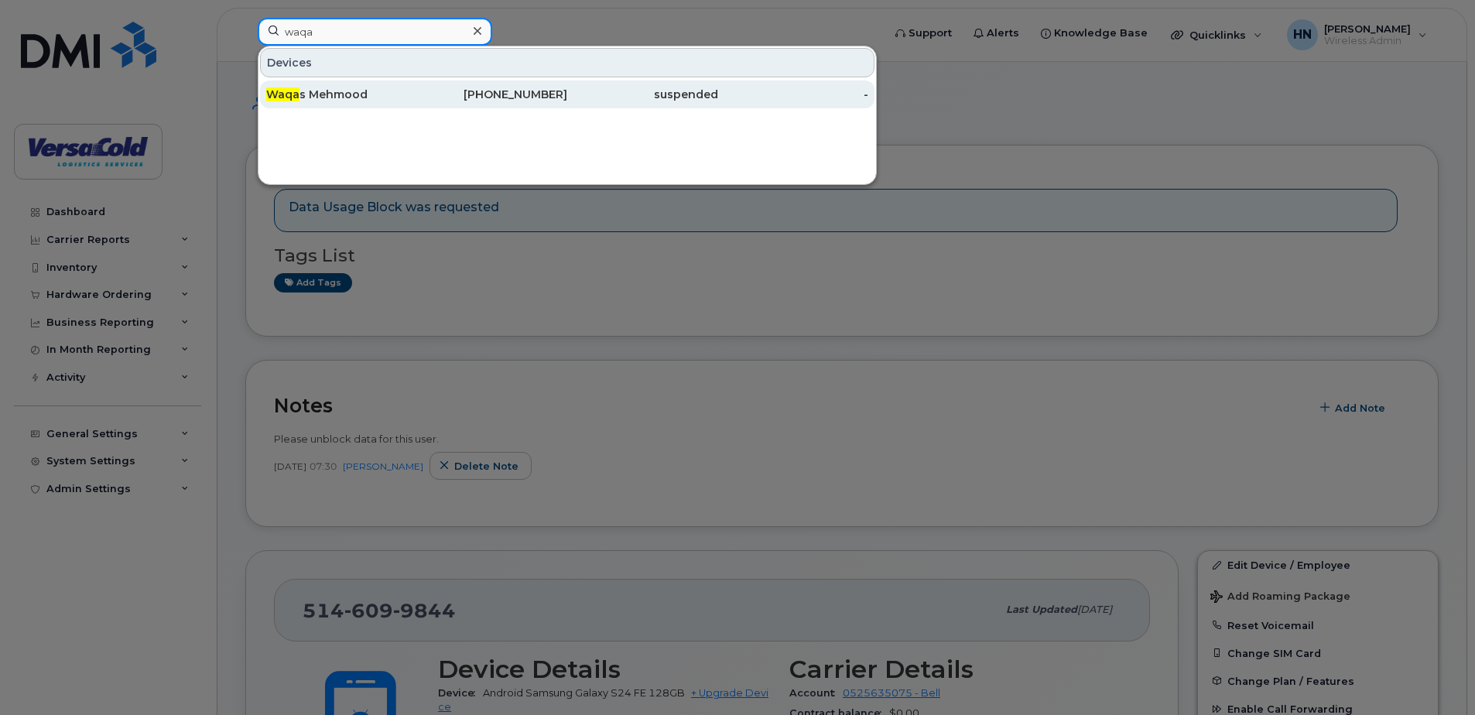
type input "waqa"
click at [363, 94] on div "Waqa s Mehmood" at bounding box center [341, 94] width 151 height 15
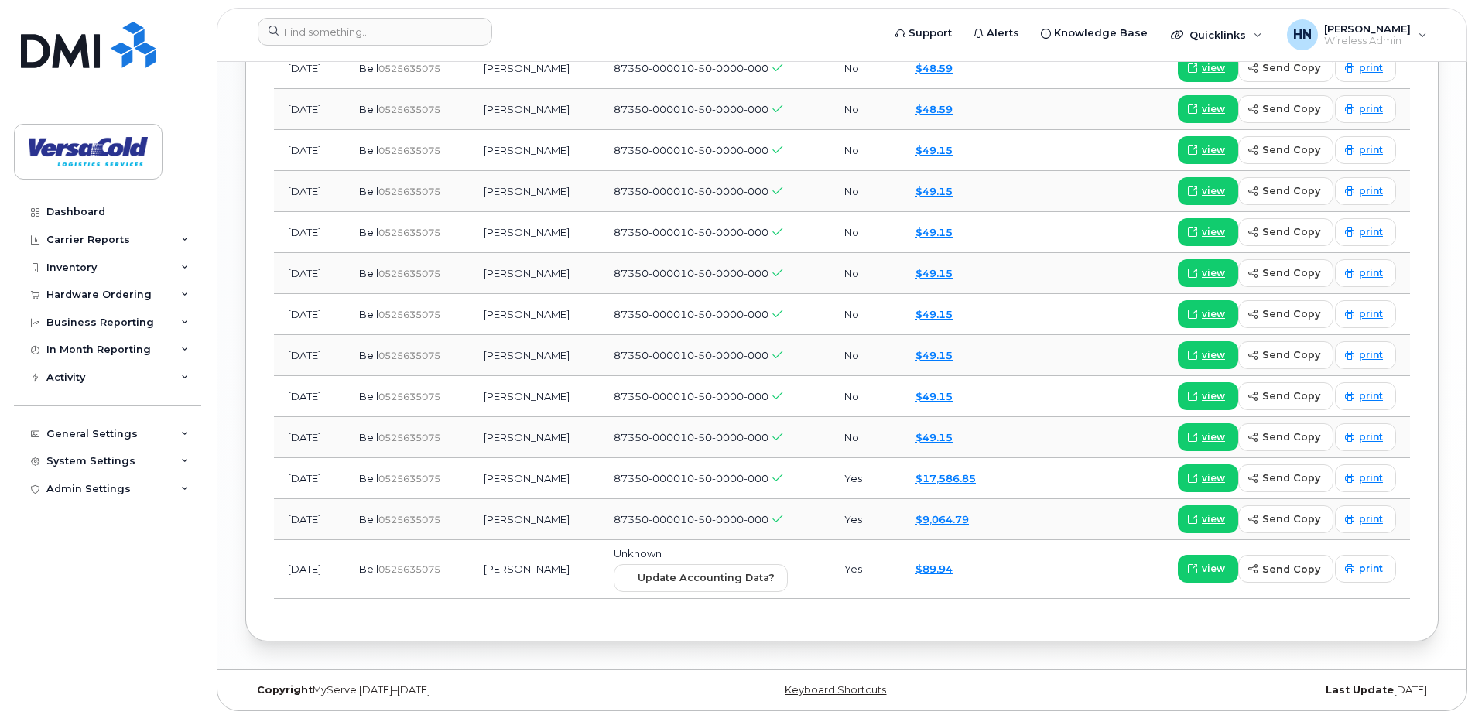
scroll to position [1868, 0]
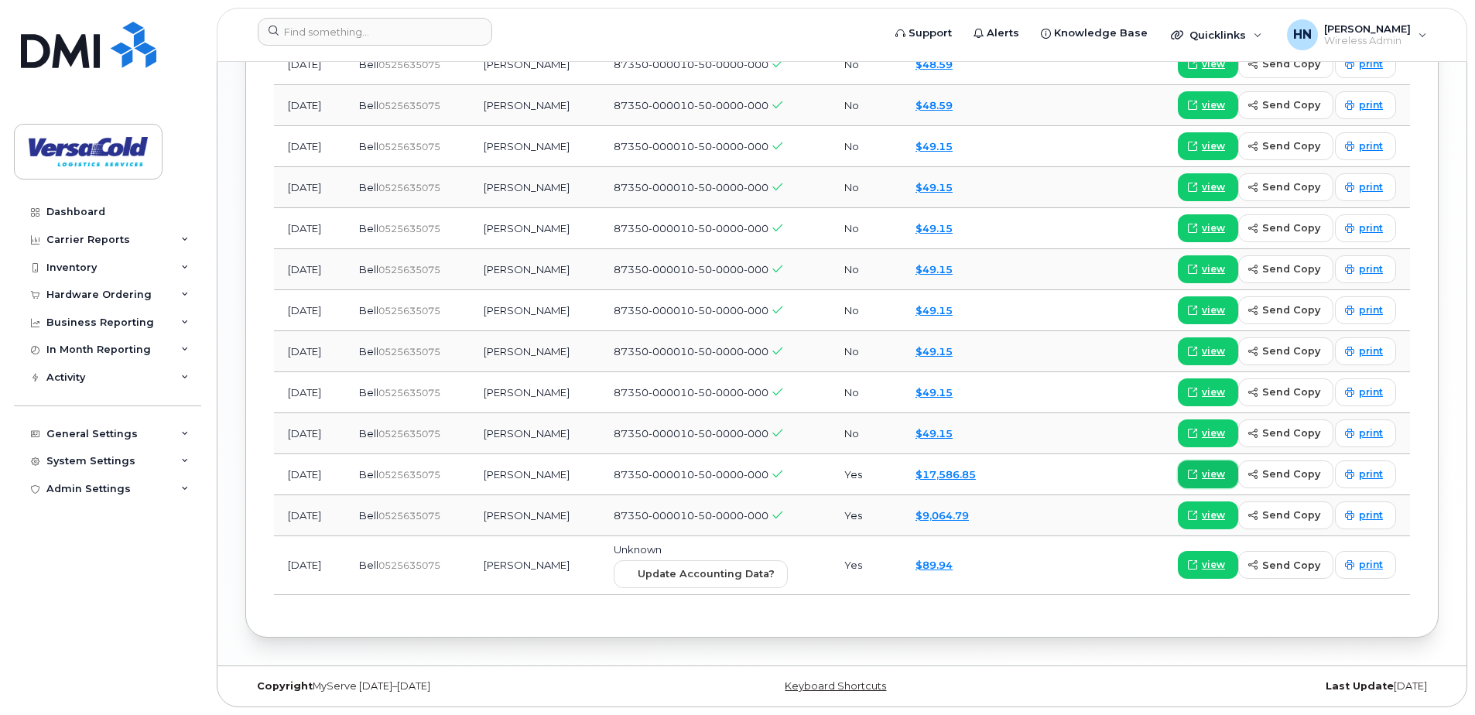
click at [1207, 473] on span "view" at bounding box center [1213, 474] width 23 height 14
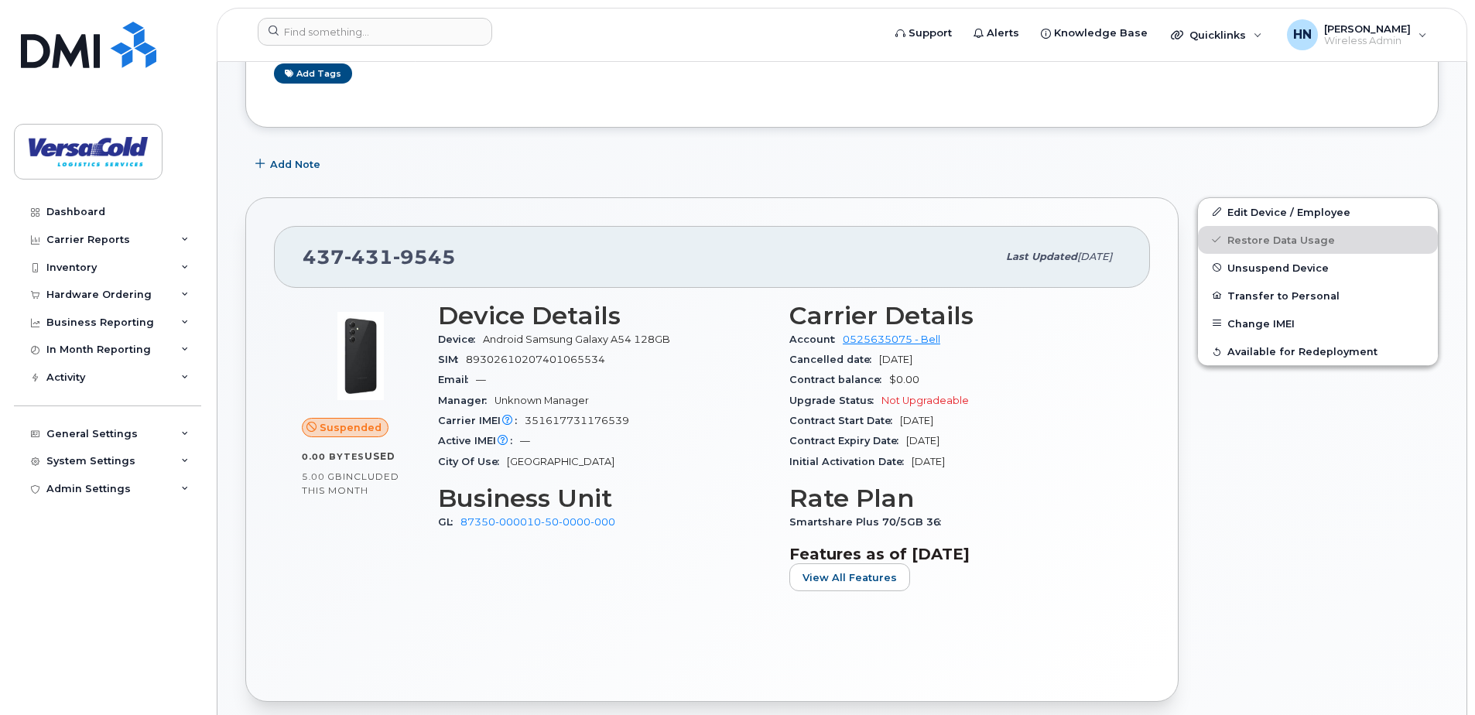
scroll to position [320, 0]
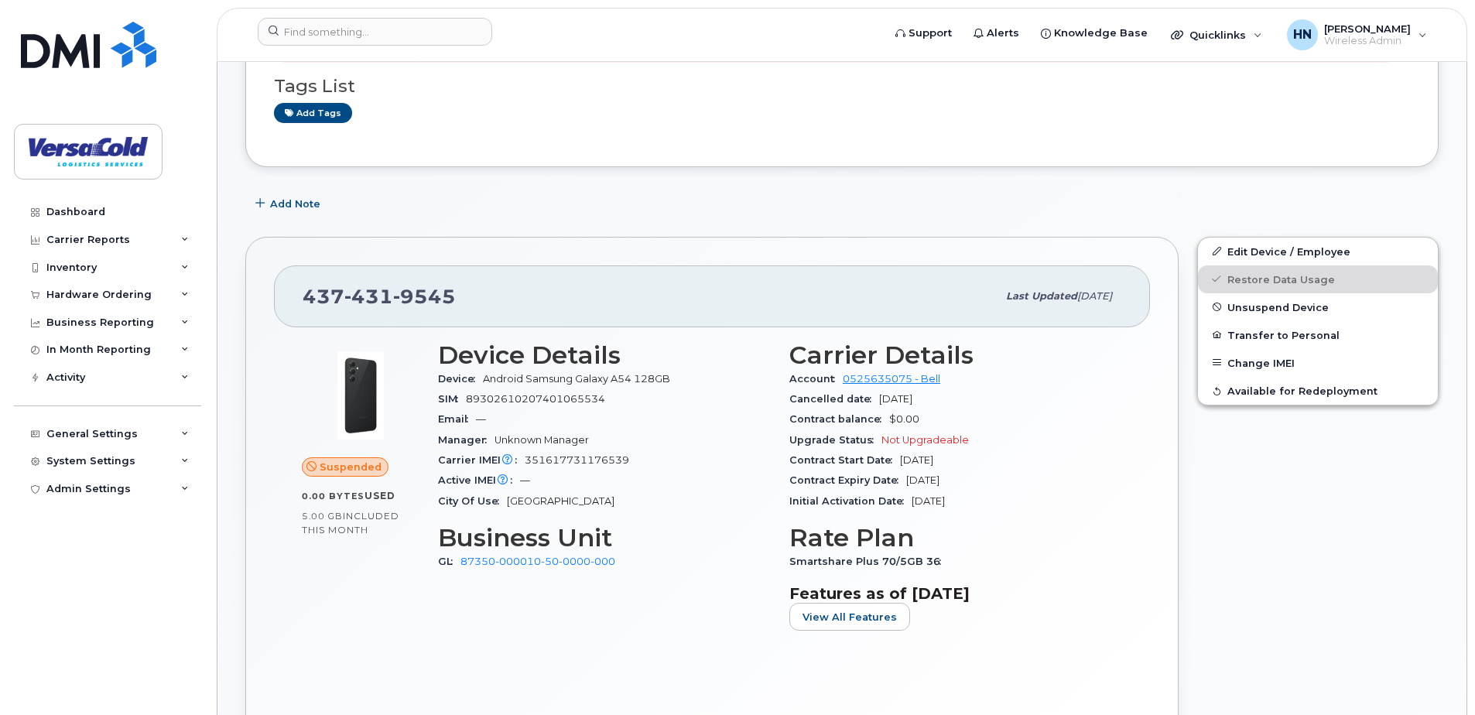
drag, startPoint x: 977, startPoint y: 480, endPoint x: 904, endPoint y: 484, distance: 72.9
click at [904, 484] on div "Contract Expiry Date [DATE]" at bounding box center [955, 481] width 333 height 20
drag, startPoint x: 904, startPoint y: 484, endPoint x: 1001, endPoint y: 486, distance: 97.5
click at [1001, 486] on div "Contract Expiry Date [DATE]" at bounding box center [955, 481] width 333 height 20
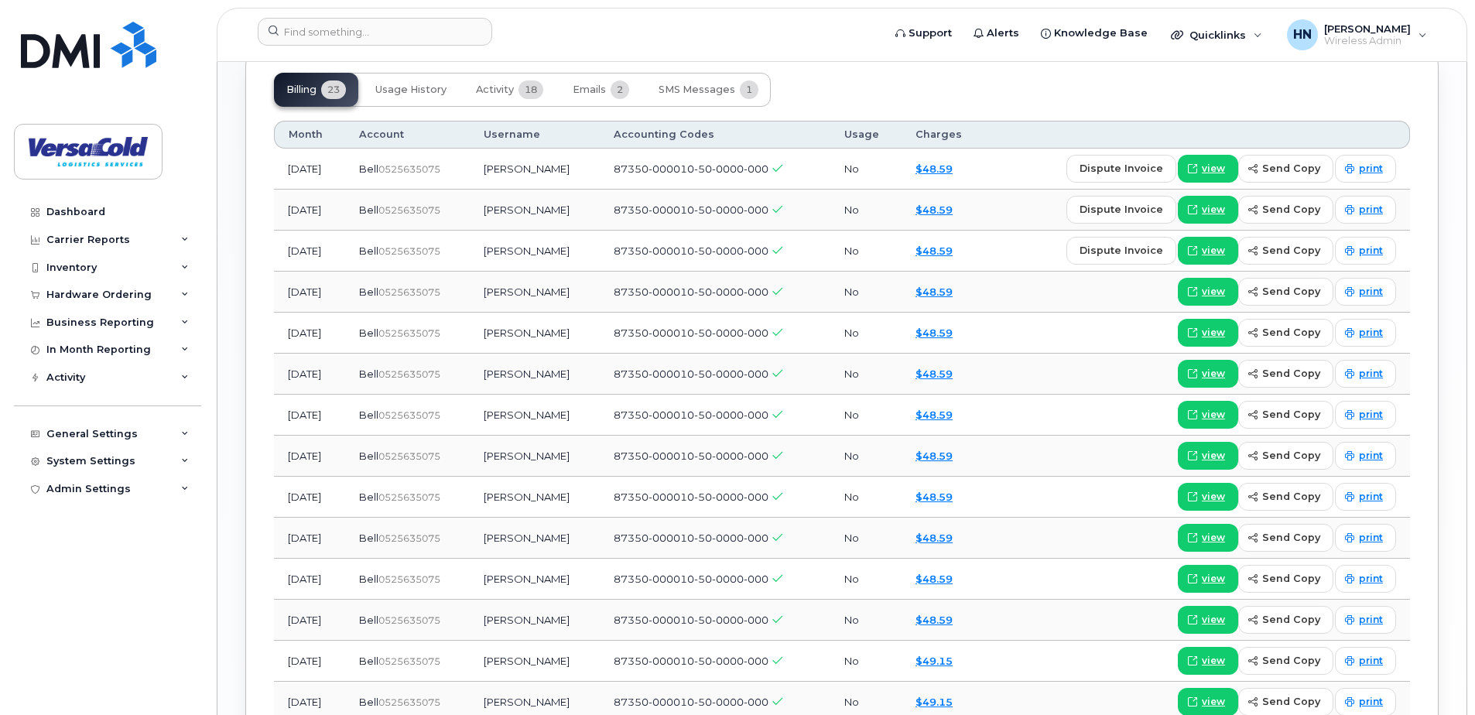
scroll to position [1868, 0]
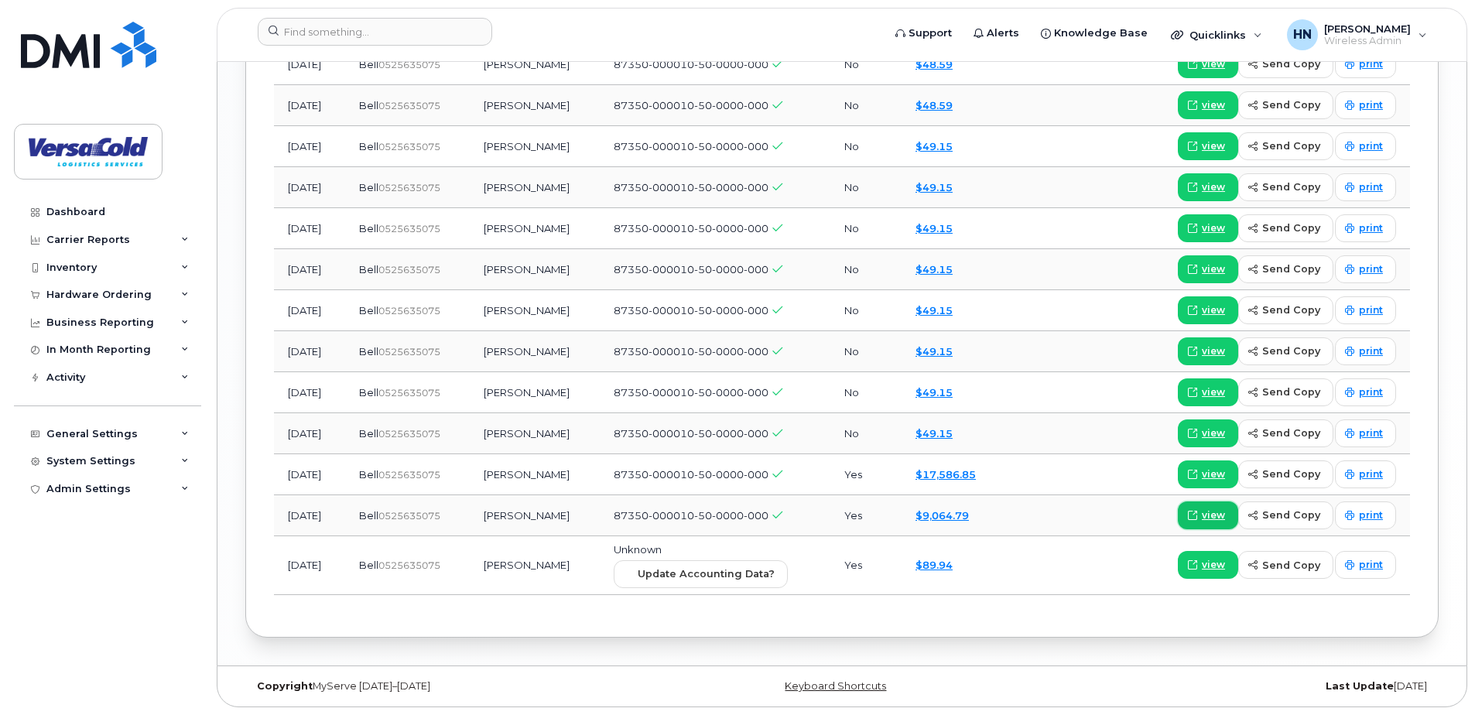
click at [1217, 521] on span "view" at bounding box center [1213, 515] width 23 height 14
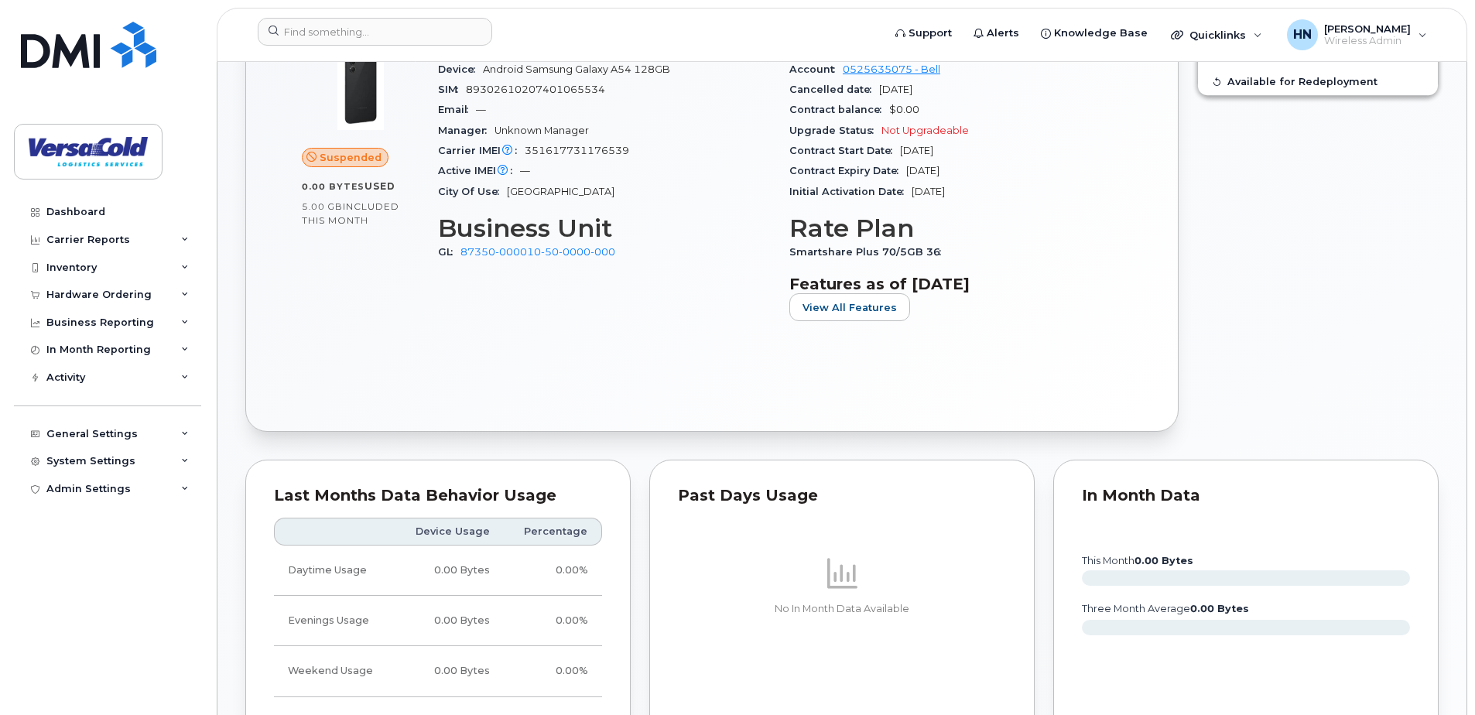
scroll to position [88, 0]
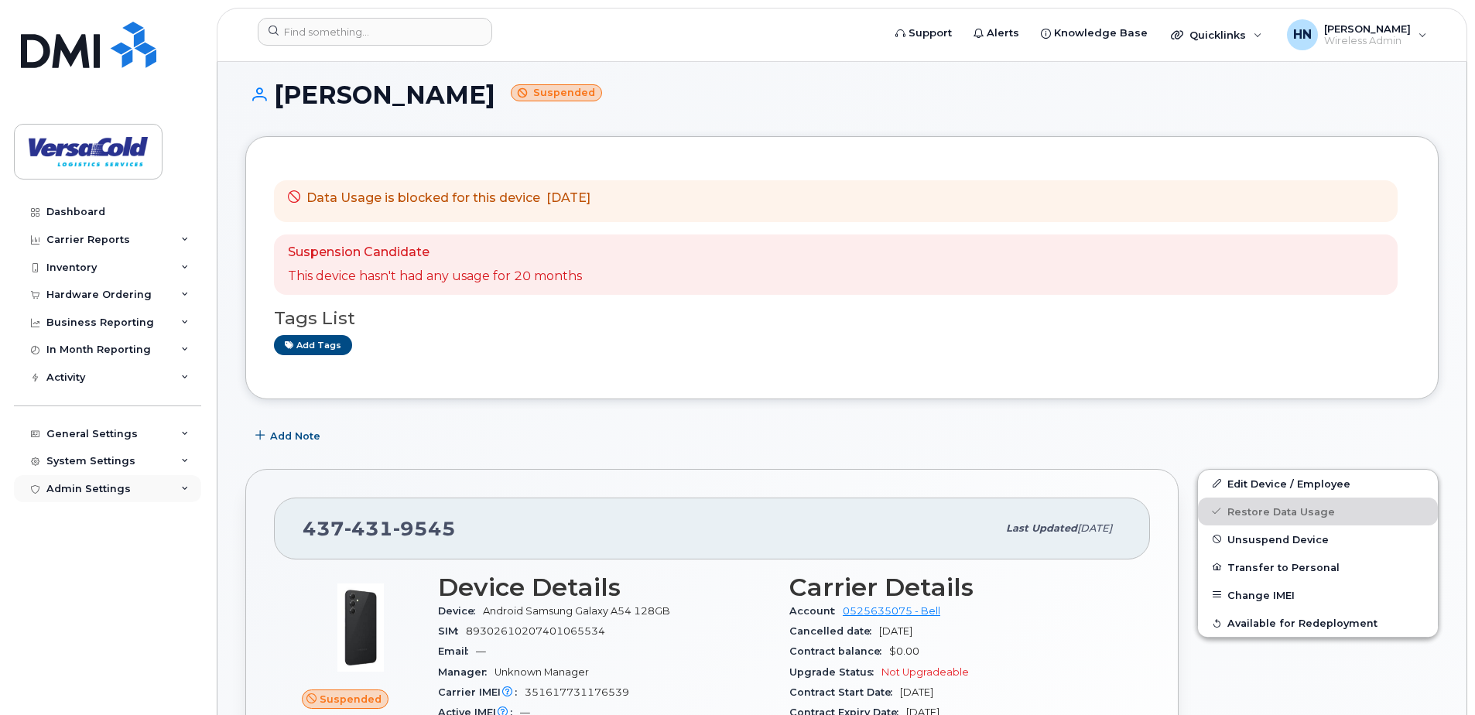
click at [127, 493] on div "Admin Settings" at bounding box center [107, 489] width 187 height 28
click at [114, 461] on div "System Settings" at bounding box center [90, 461] width 89 height 12
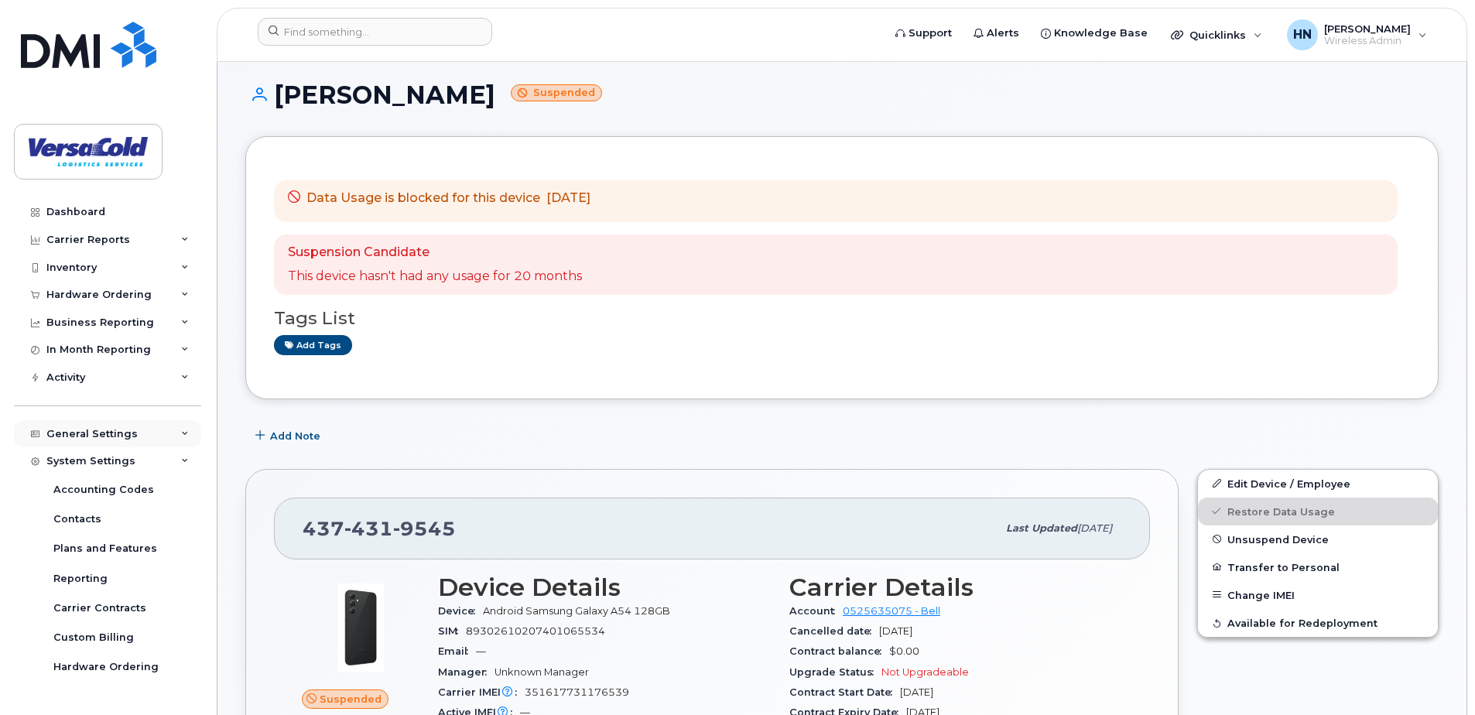
click at [114, 439] on div "General Settings" at bounding box center [91, 434] width 91 height 12
click at [181, 431] on icon at bounding box center [185, 434] width 8 height 8
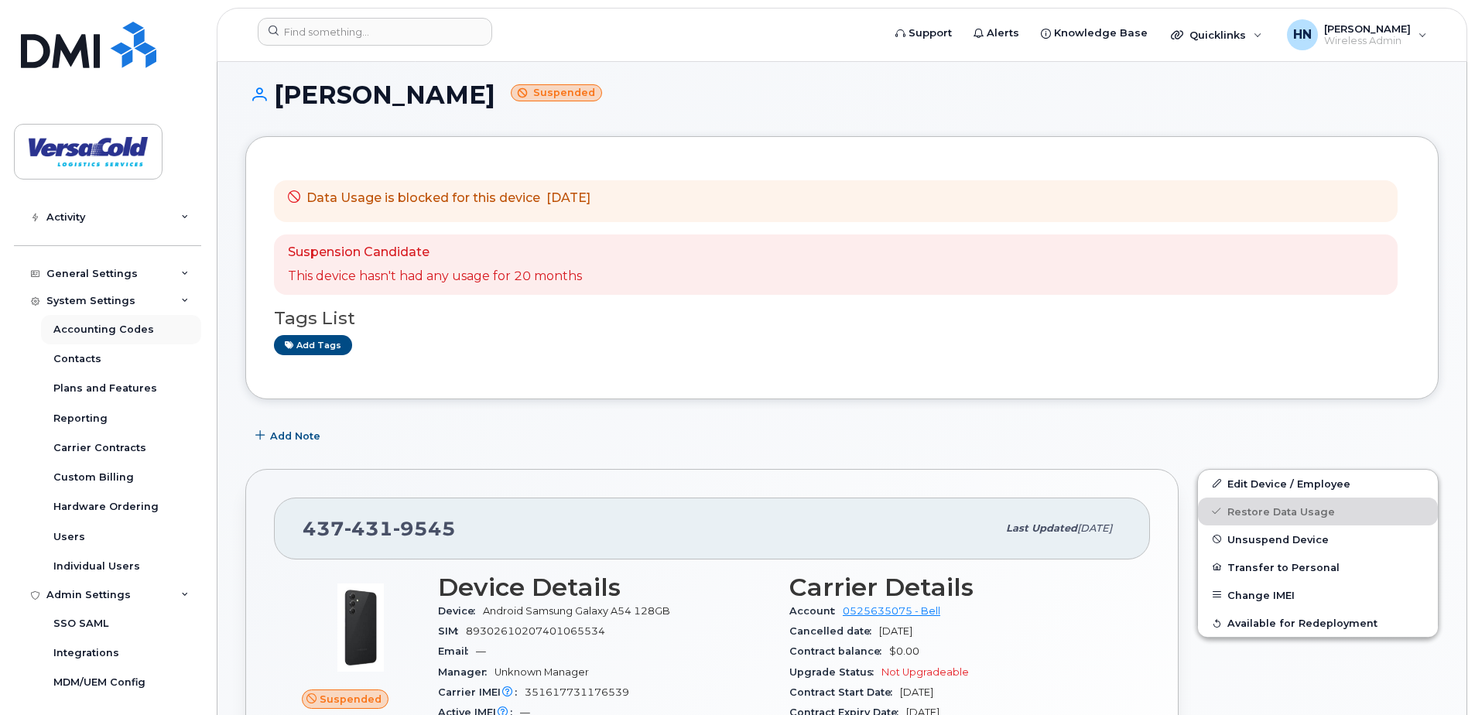
scroll to position [166, 0]
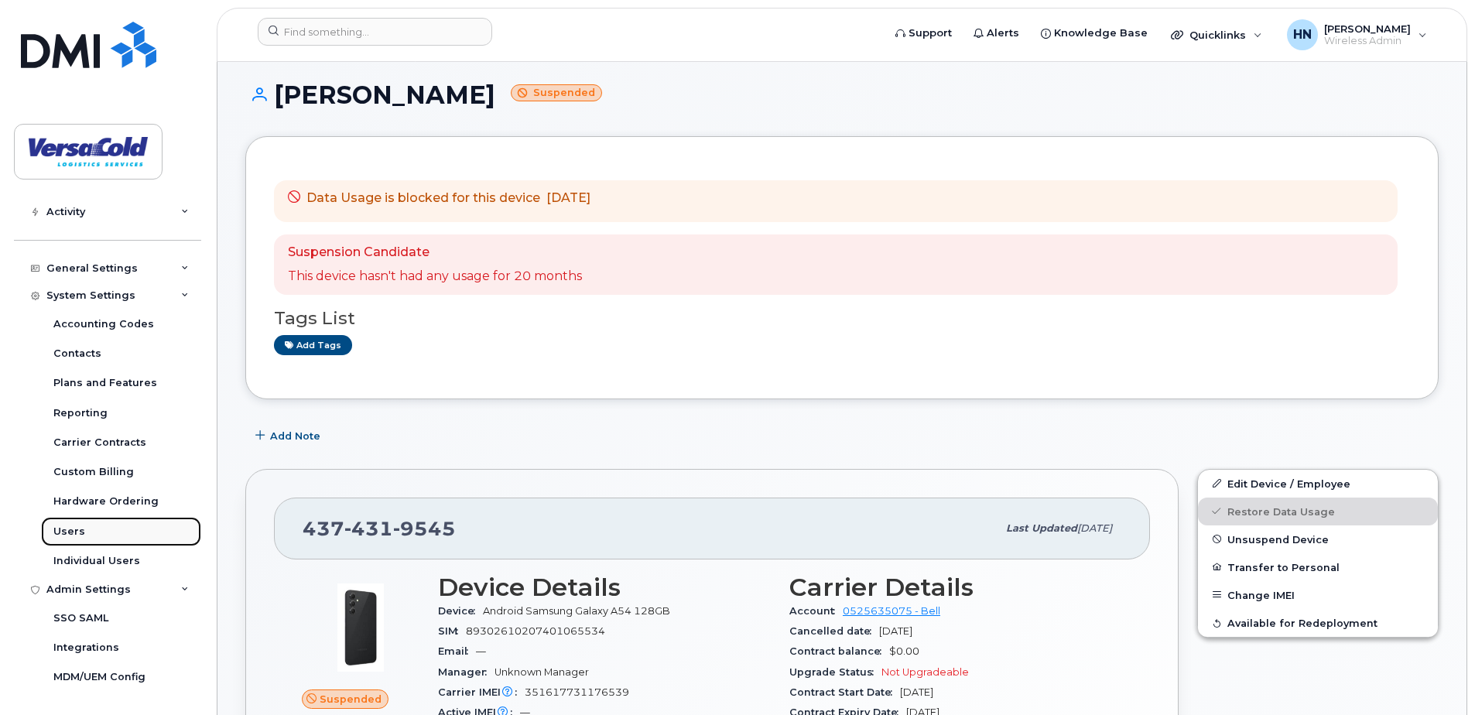
click at [72, 532] on div "Users" at bounding box center [69, 532] width 32 height 14
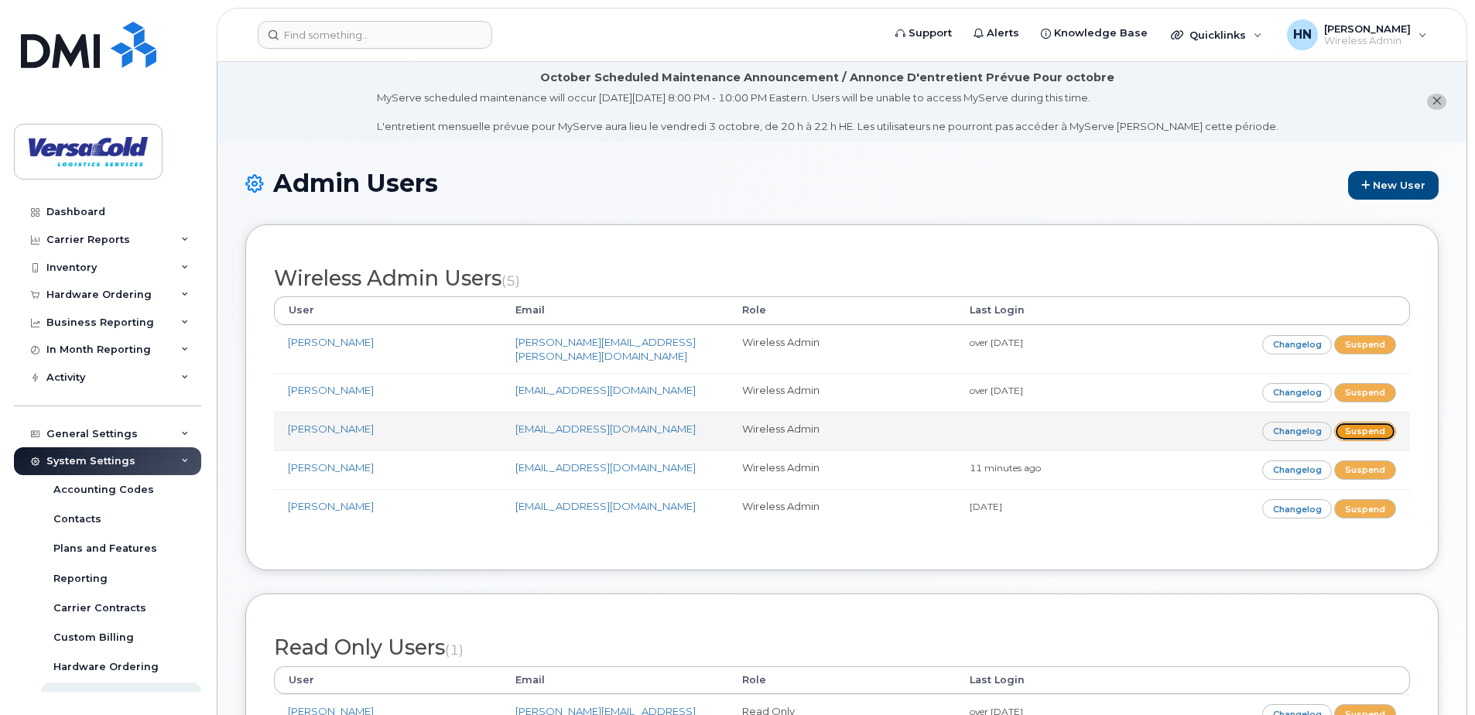
click at [1377, 425] on link "Suspend" at bounding box center [1365, 431] width 62 height 19
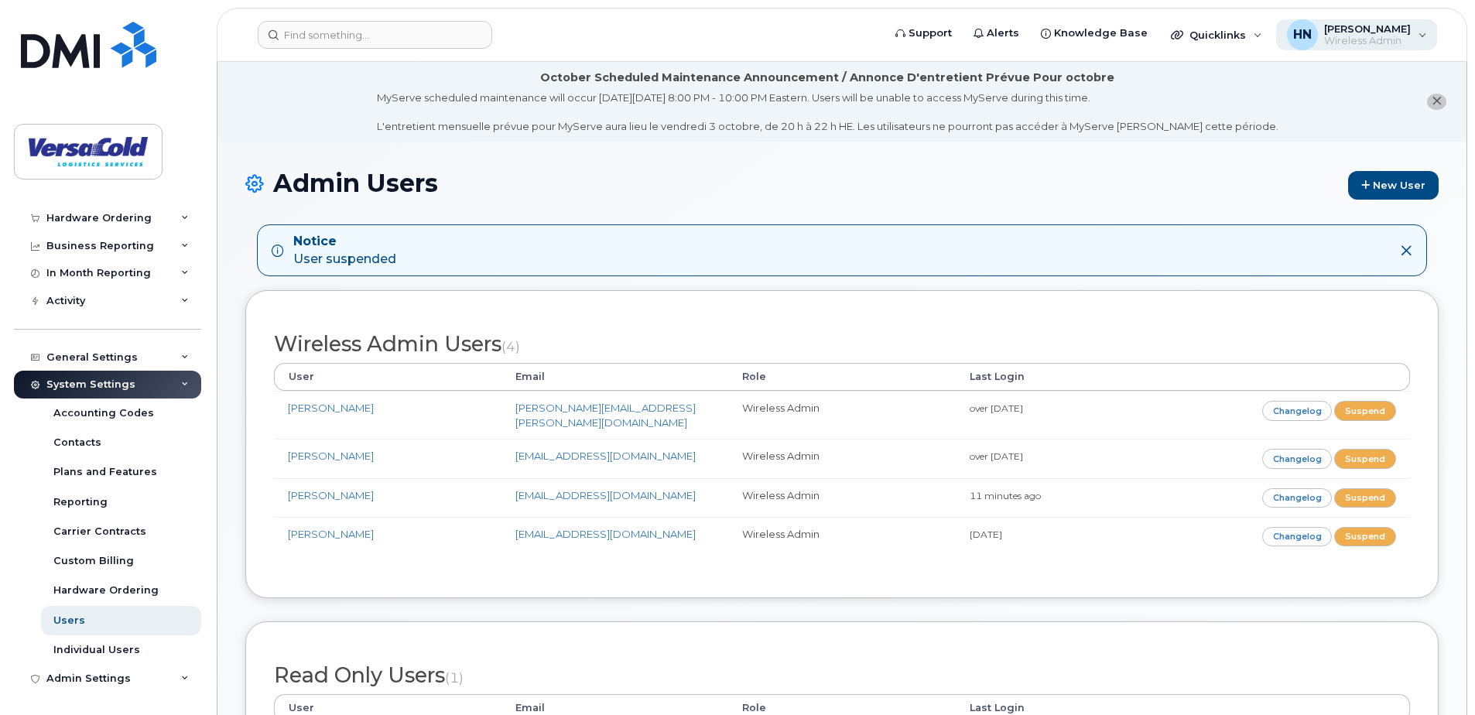
click at [1429, 33] on div "HN [PERSON_NAME] Wireless Admin" at bounding box center [1357, 34] width 162 height 31
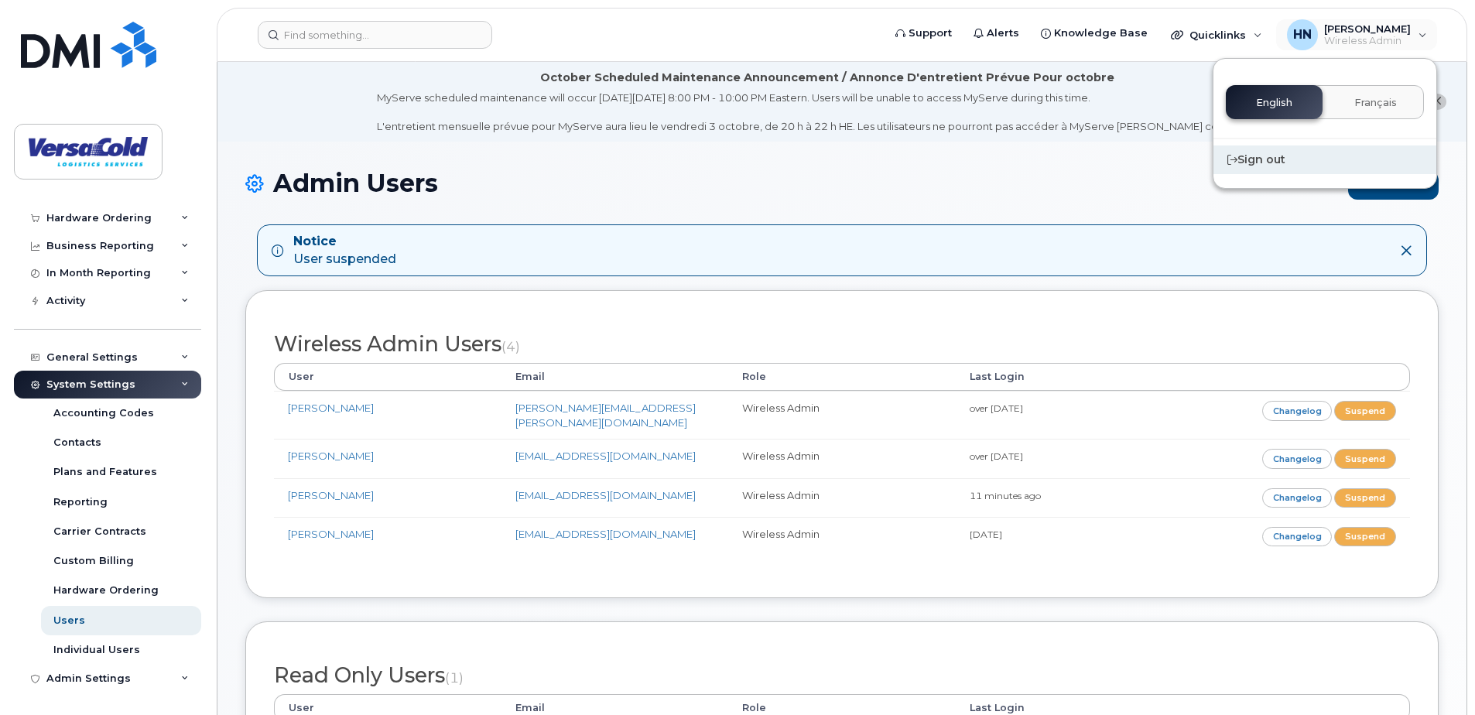
click at [1257, 168] on div "Sign out" at bounding box center [1325, 159] width 223 height 29
